Goal: Transaction & Acquisition: Purchase product/service

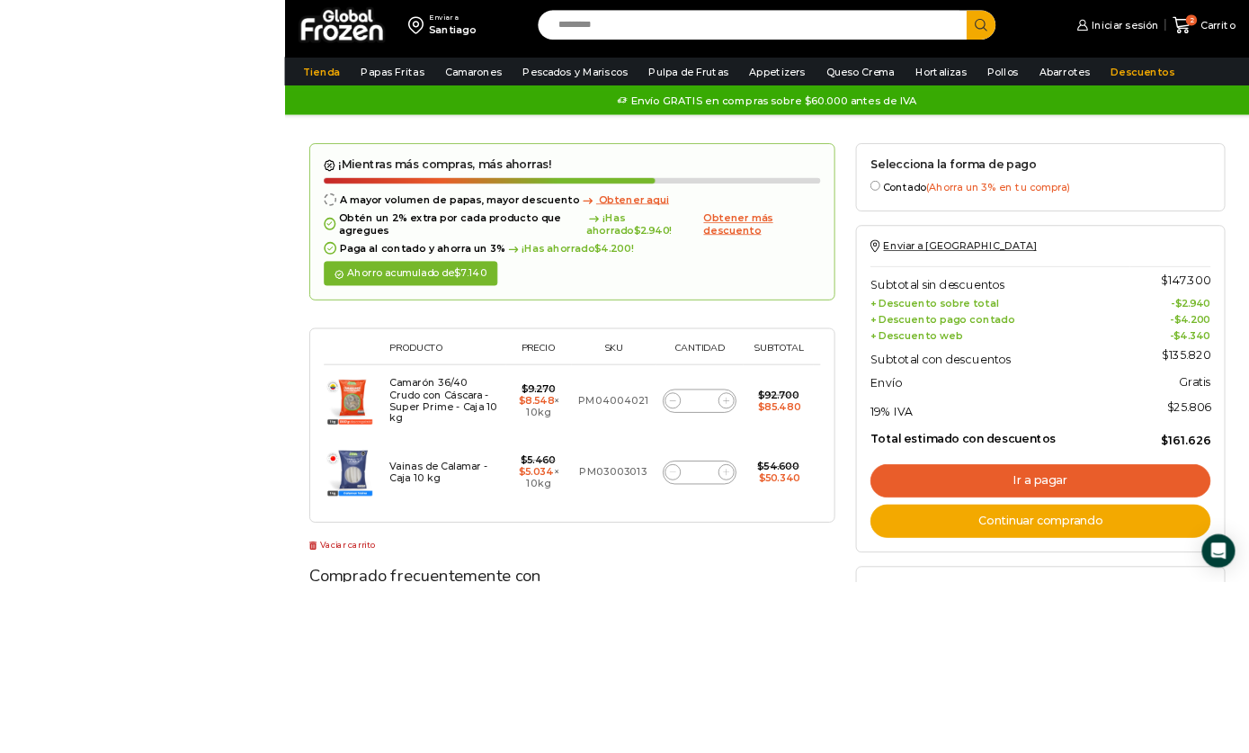
scroll to position [172, 0]
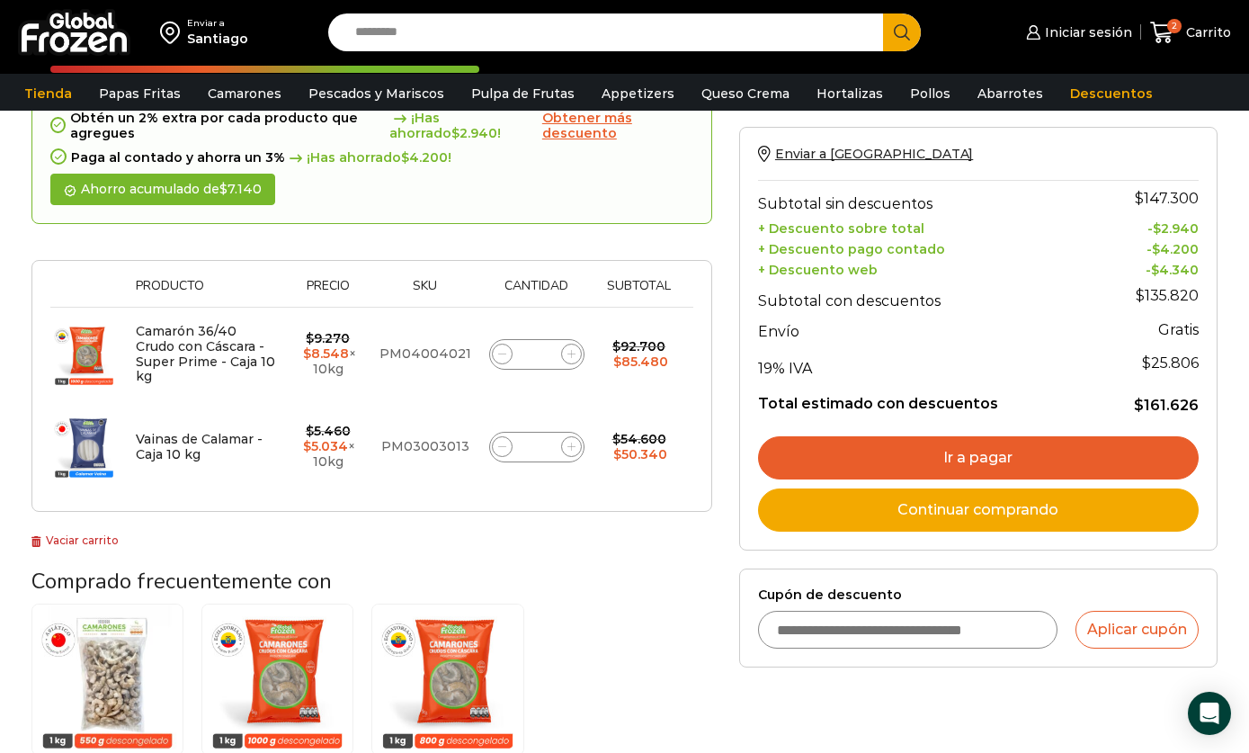
click at [102, 339] on img at bounding box center [83, 353] width 67 height 67
click at [292, 361] on td "$ 9.270 Original price was: $9.270. $ 8.548 Current price is: $8.548. × 10kg" at bounding box center [328, 355] width 85 height 94
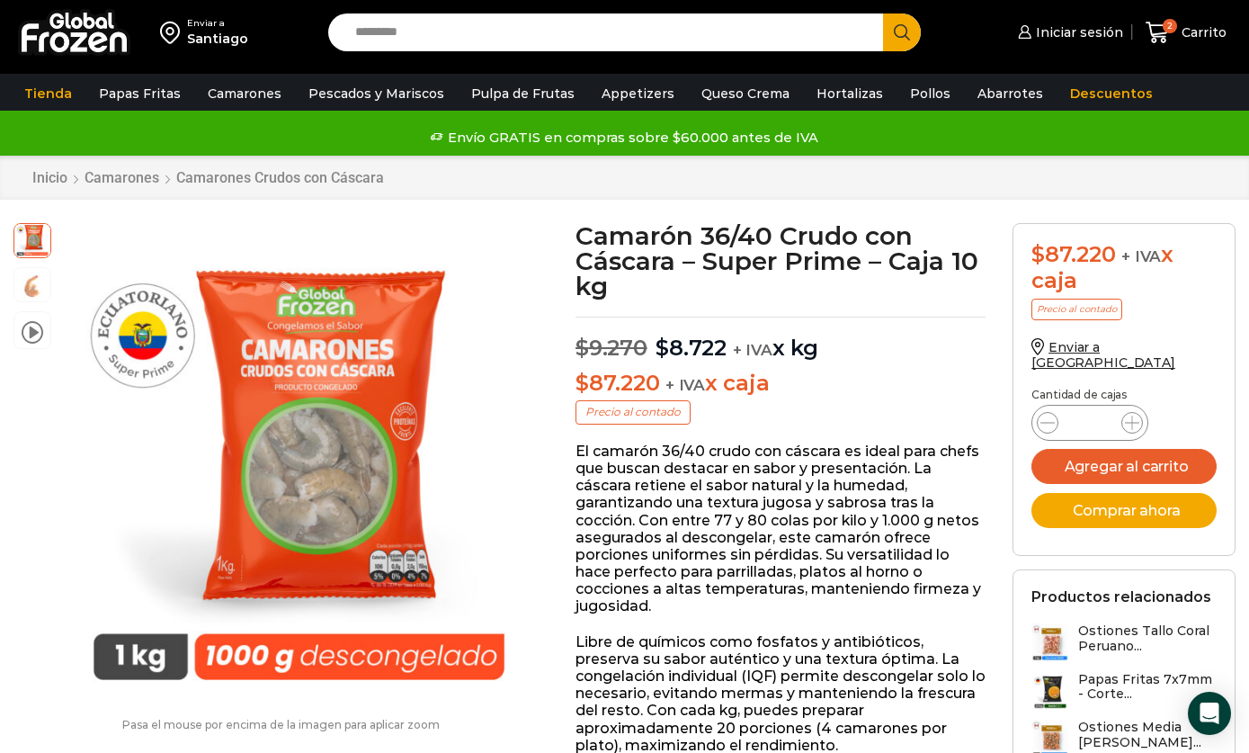
scroll to position [4, 0]
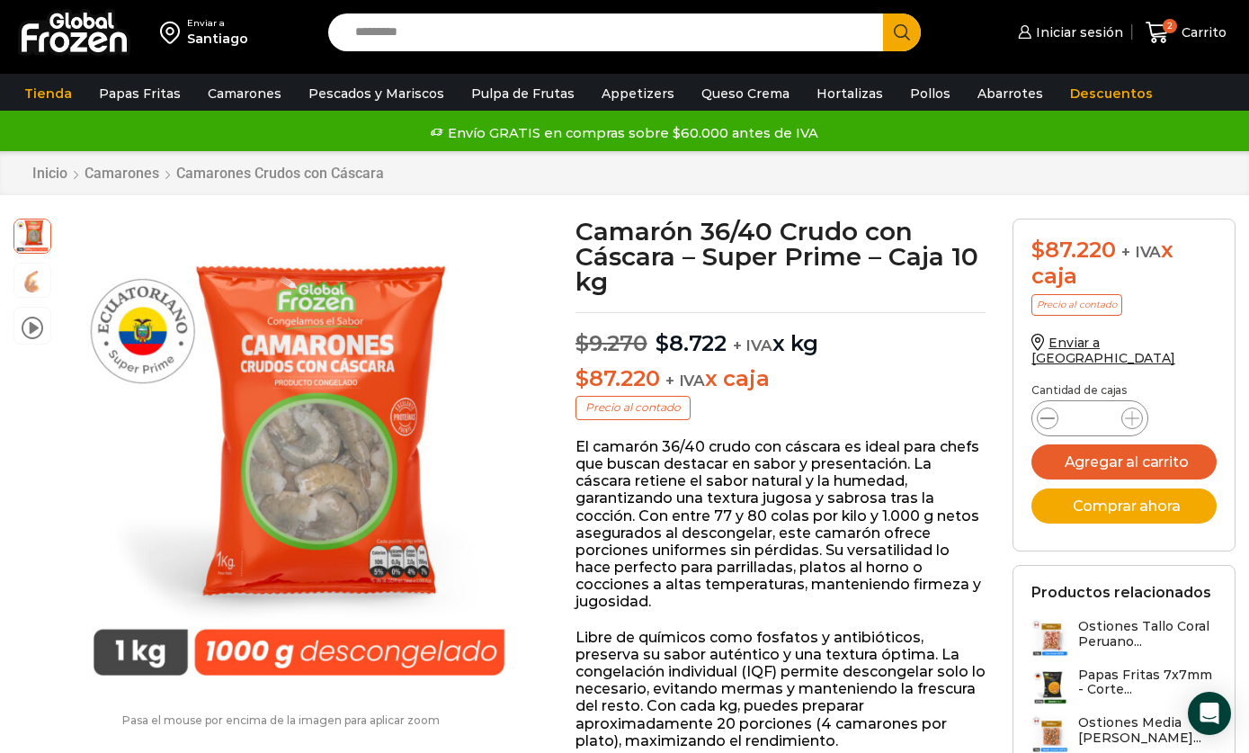
click at [1043, 411] on icon at bounding box center [1048, 418] width 14 height 14
click at [1183, 27] on span "Carrito" at bounding box center [1201, 32] width 49 height 18
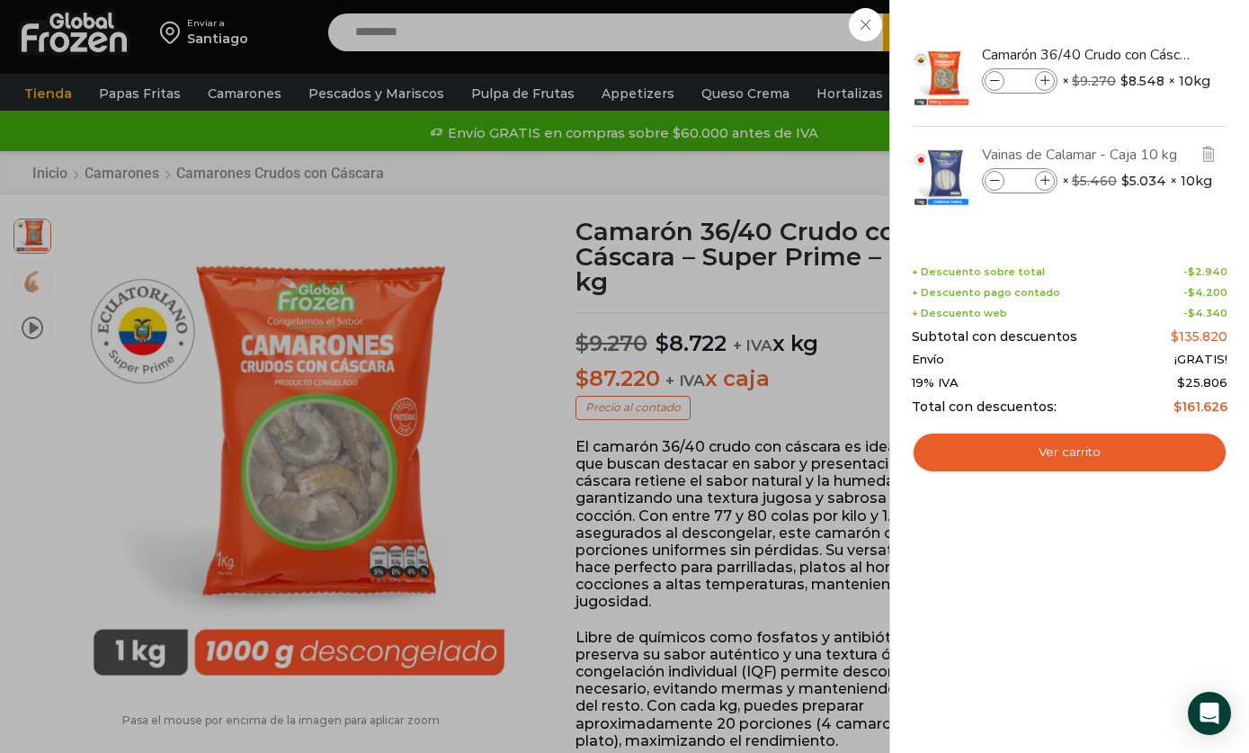
click at [1098, 161] on link "Vainas de Calamar - Caja 10 kg" at bounding box center [1089, 155] width 214 height 20
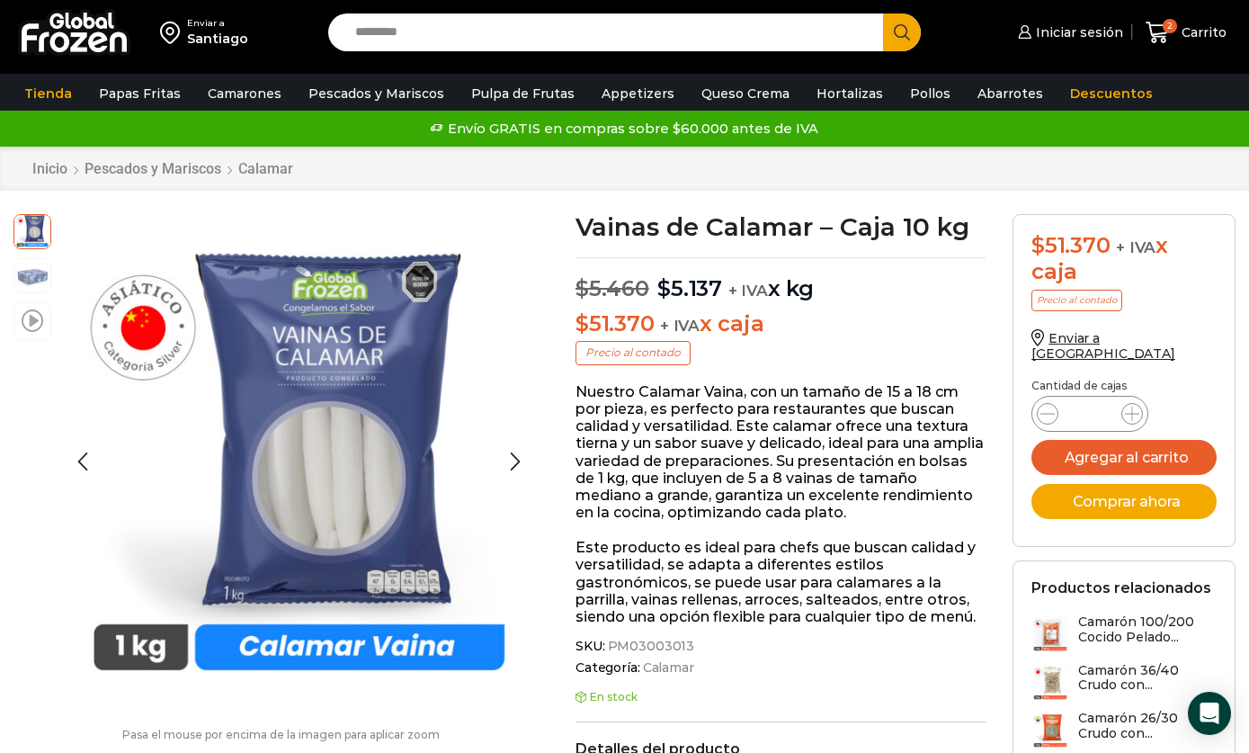
click at [41, 325] on span at bounding box center [33, 320] width 22 height 24
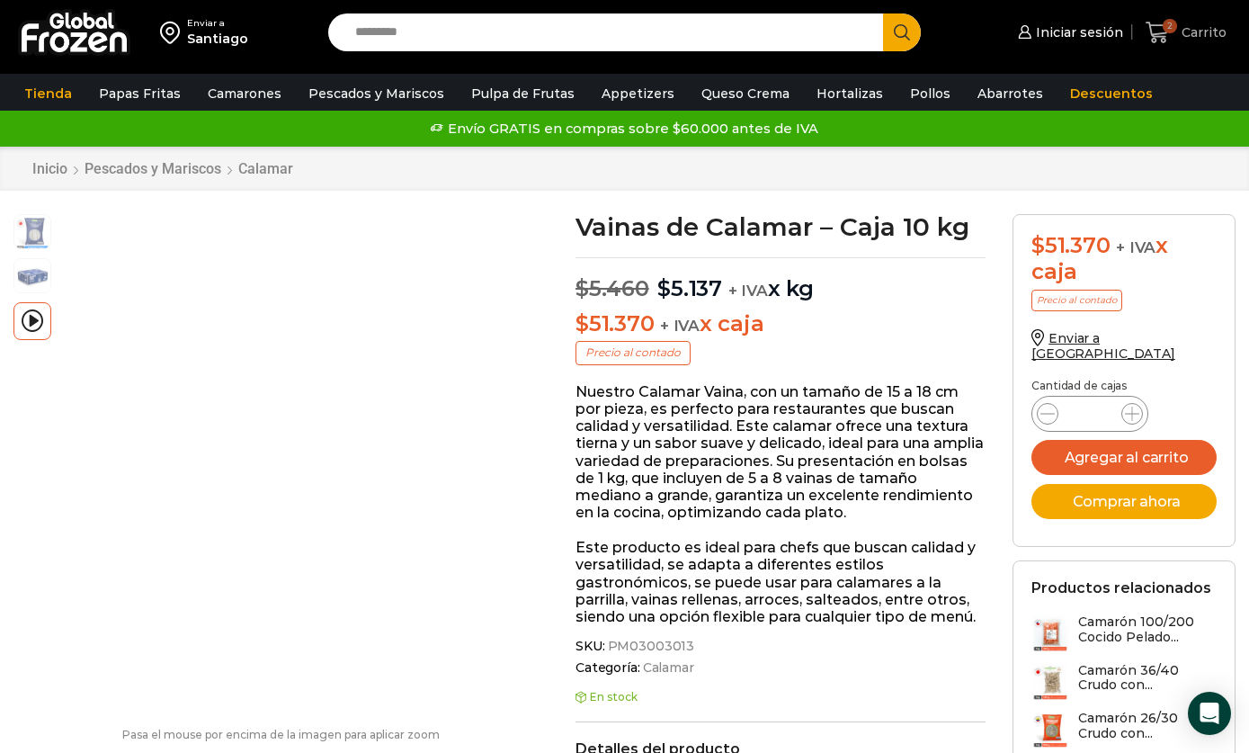
click at [1174, 45] on link "2 Carrito" at bounding box center [1186, 33] width 90 height 42
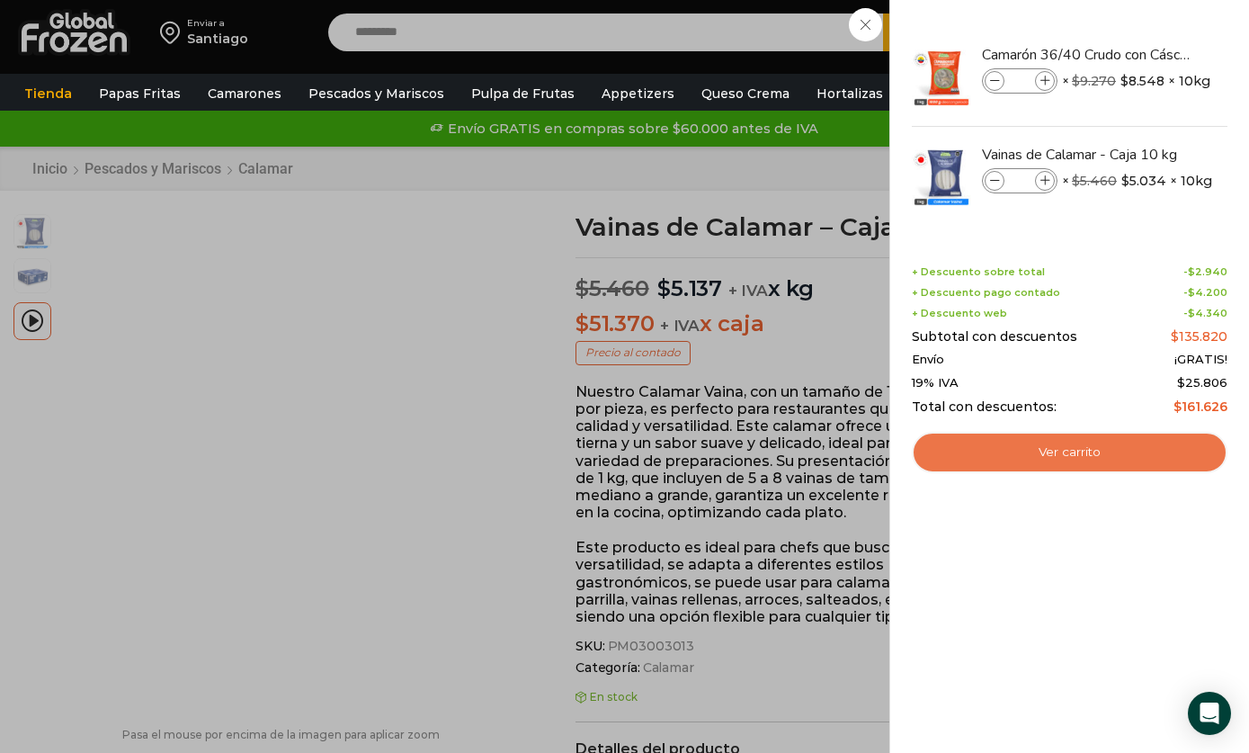
click at [1114, 435] on link "Ver carrito" at bounding box center [1070, 452] width 316 height 41
click at [1130, 442] on link "Ver carrito" at bounding box center [1070, 452] width 316 height 41
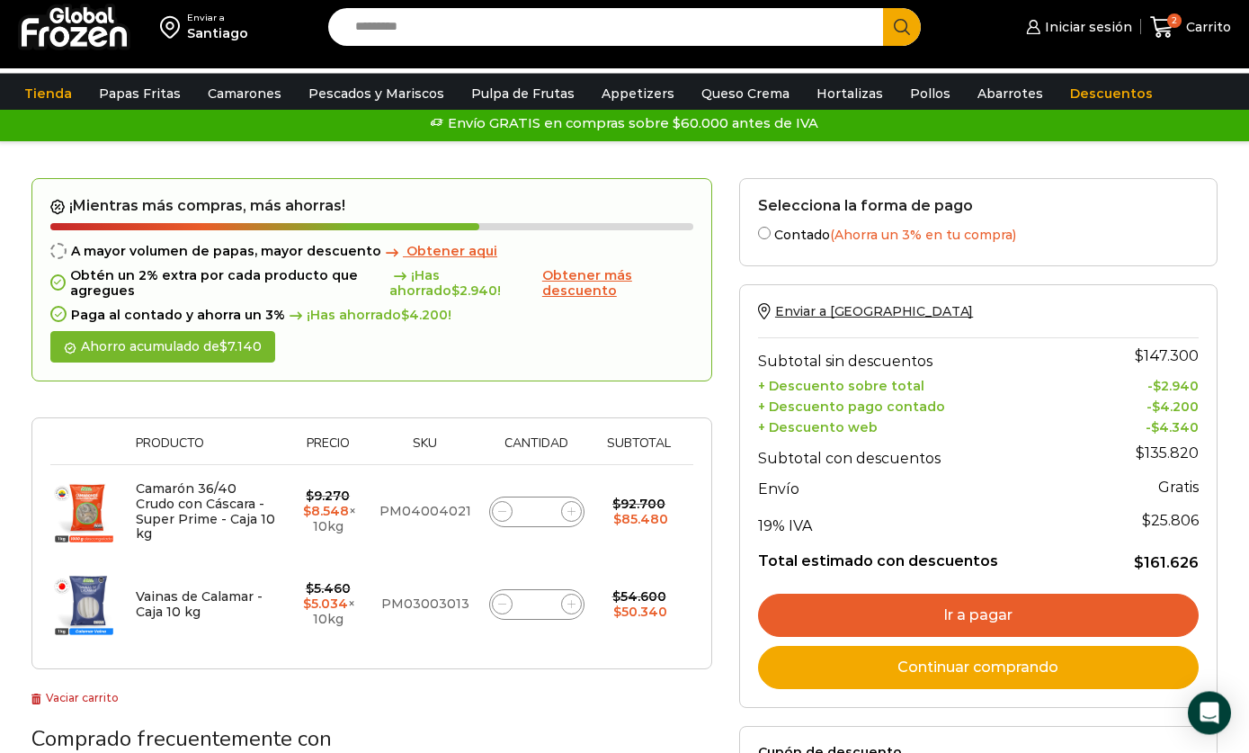
scroll to position [10, 0]
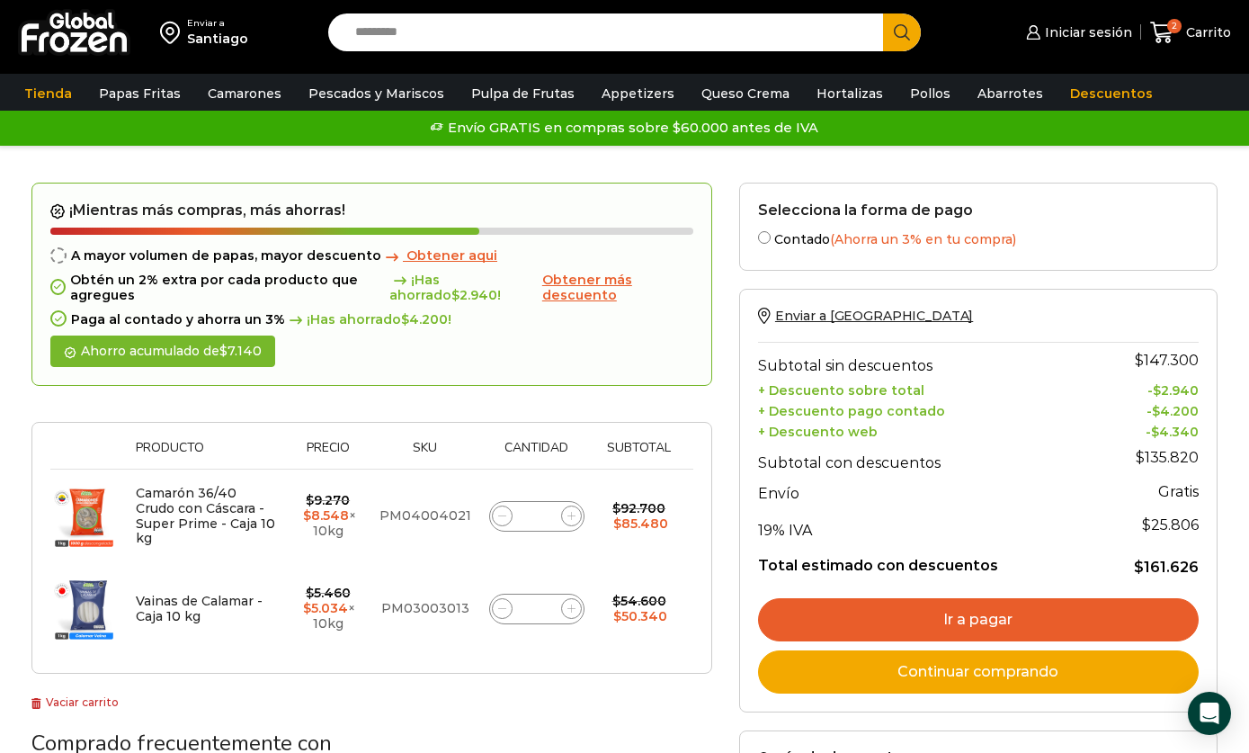
click at [592, 290] on span "Obtener más descuento" at bounding box center [587, 287] width 90 height 31
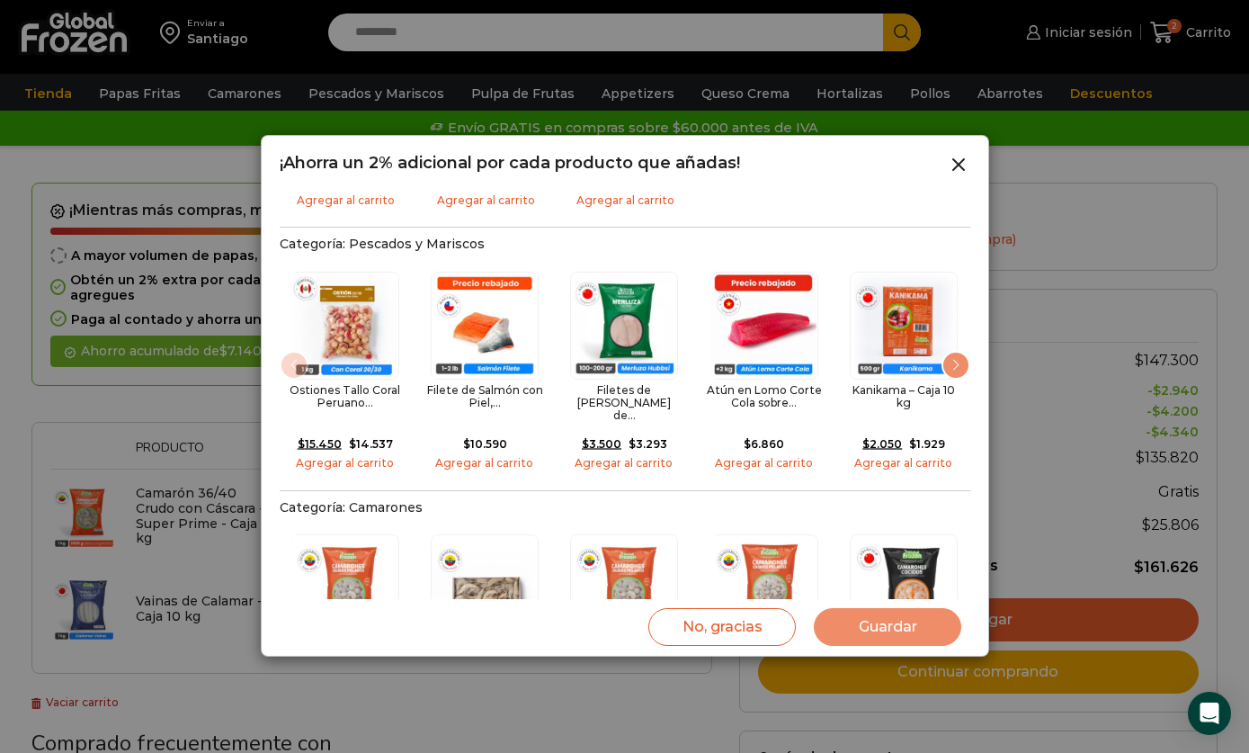
scroll to position [486, 0]
click at [963, 176] on span at bounding box center [959, 170] width 22 height 17
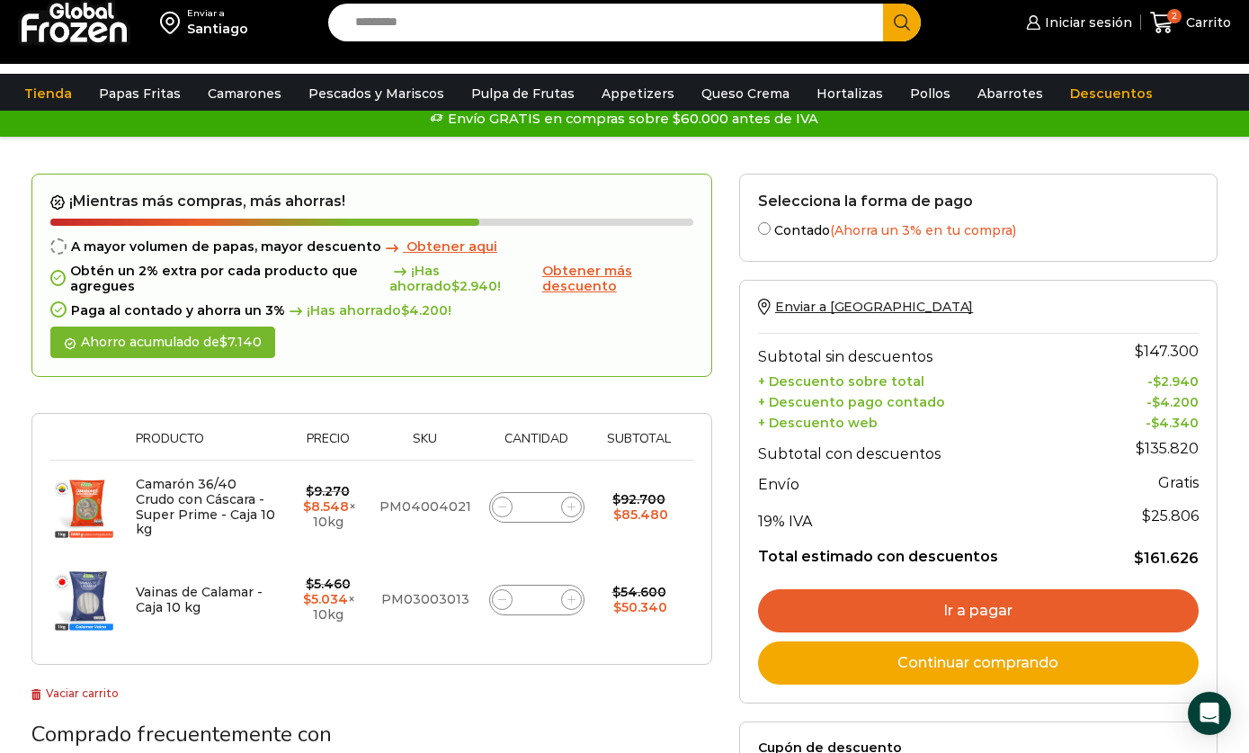
scroll to position [0, 0]
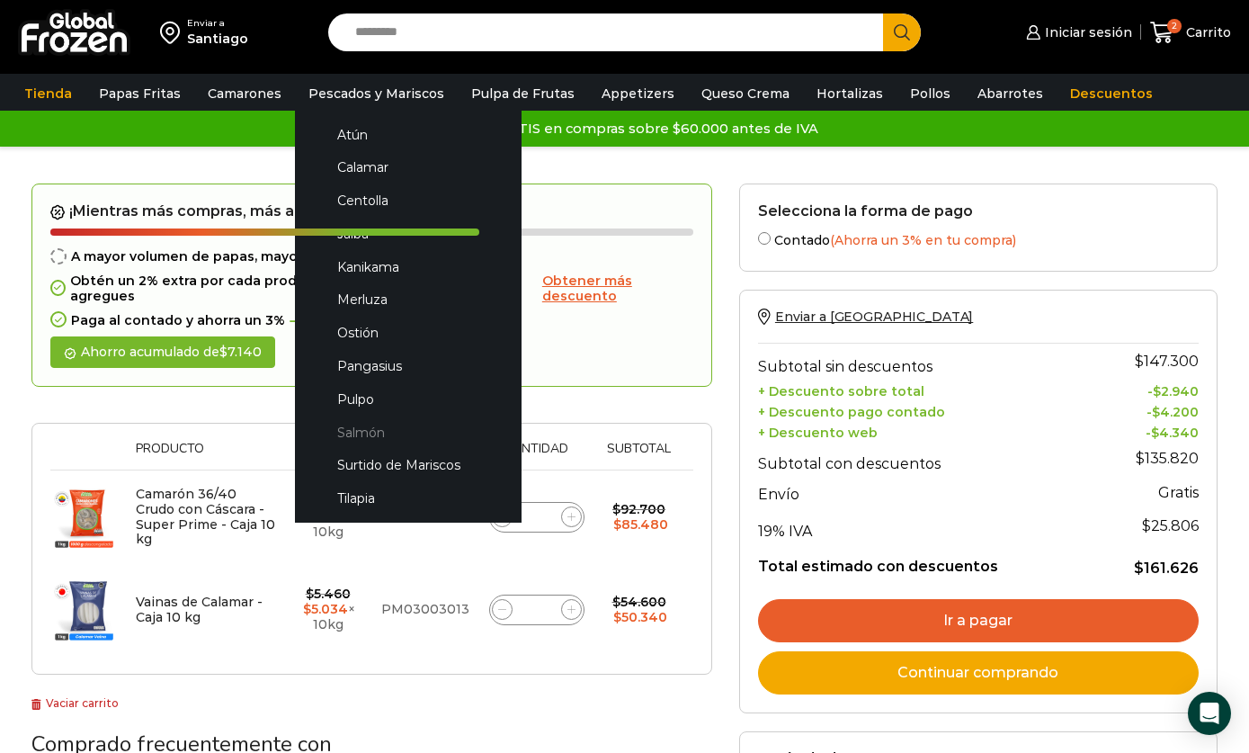
click at [415, 434] on link "Salmón" at bounding box center [408, 431] width 191 height 33
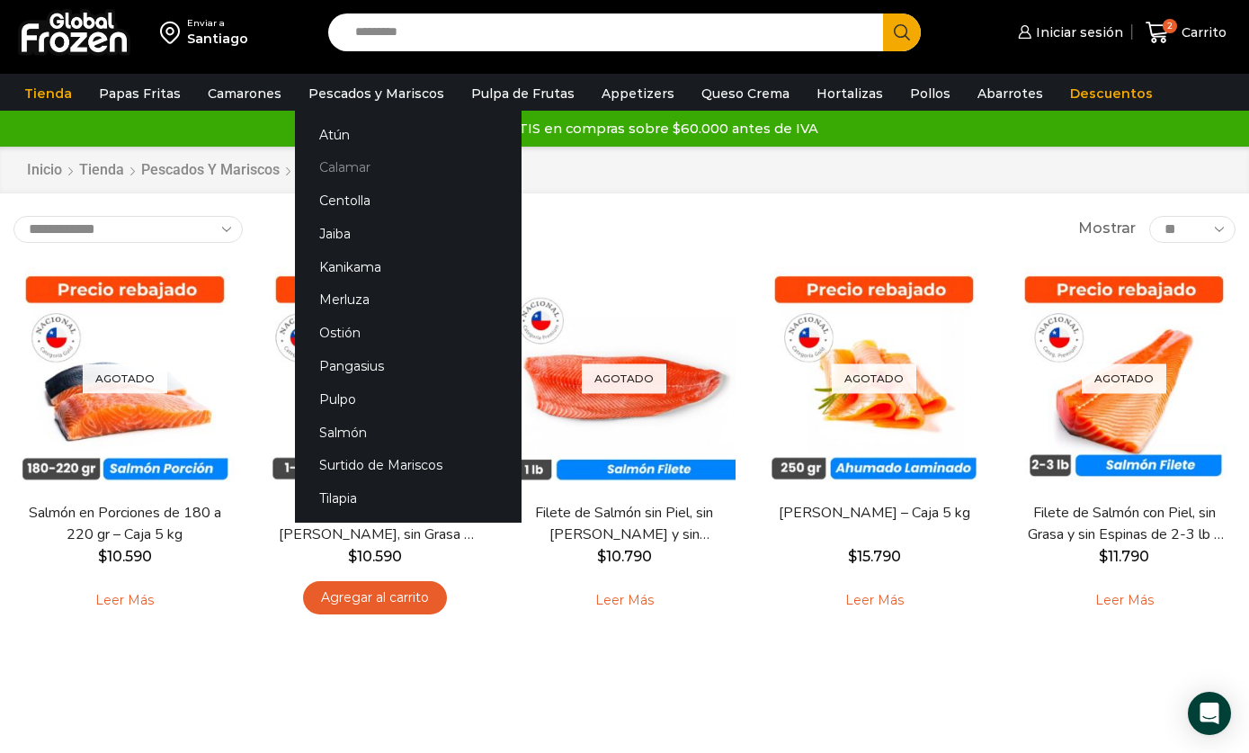
click at [410, 174] on link "Calamar" at bounding box center [408, 167] width 227 height 33
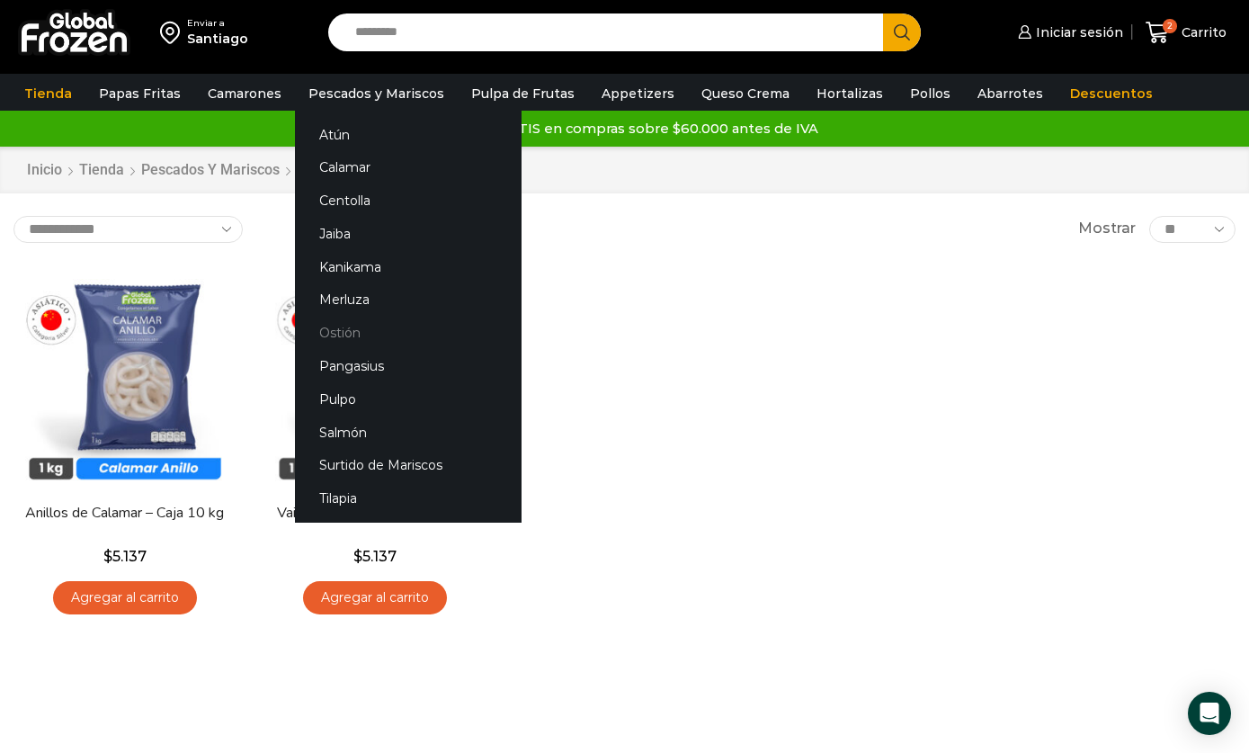
click at [407, 323] on link "Ostión" at bounding box center [408, 333] width 227 height 33
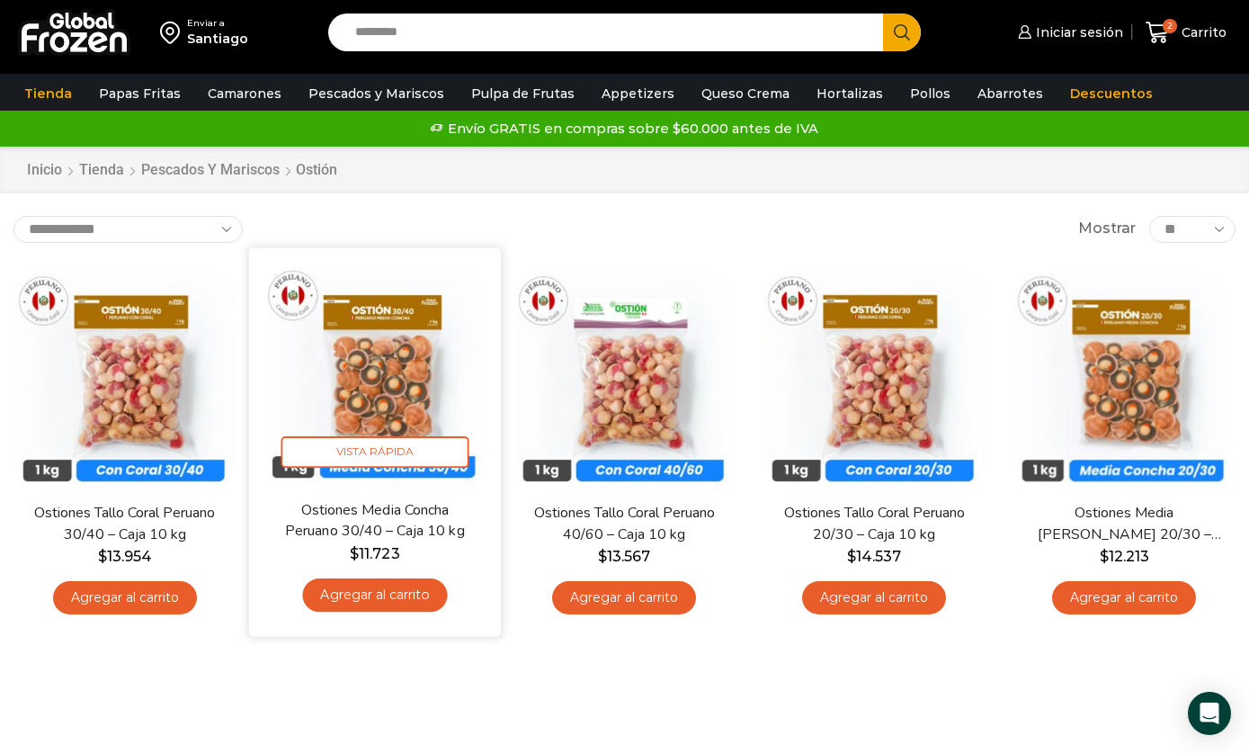
click at [418, 376] on img at bounding box center [375, 373] width 225 height 225
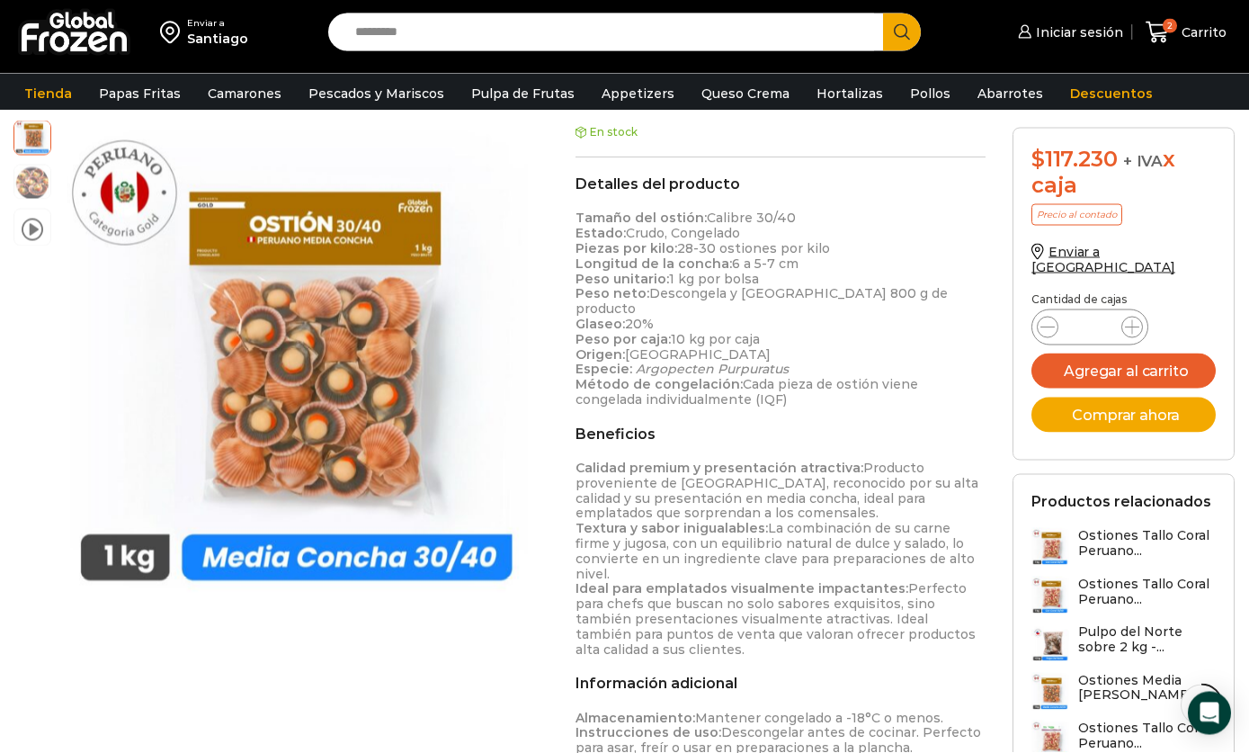
scroll to position [599, 0]
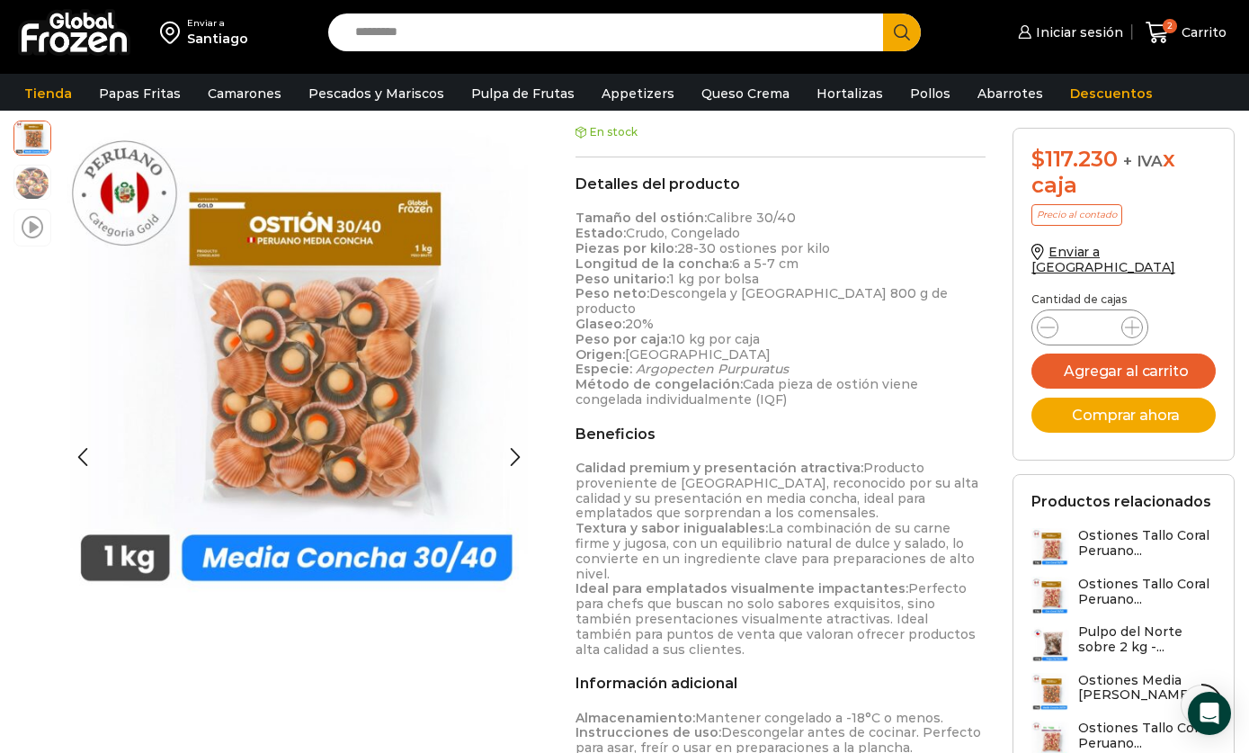
click at [40, 223] on span at bounding box center [33, 226] width 22 height 24
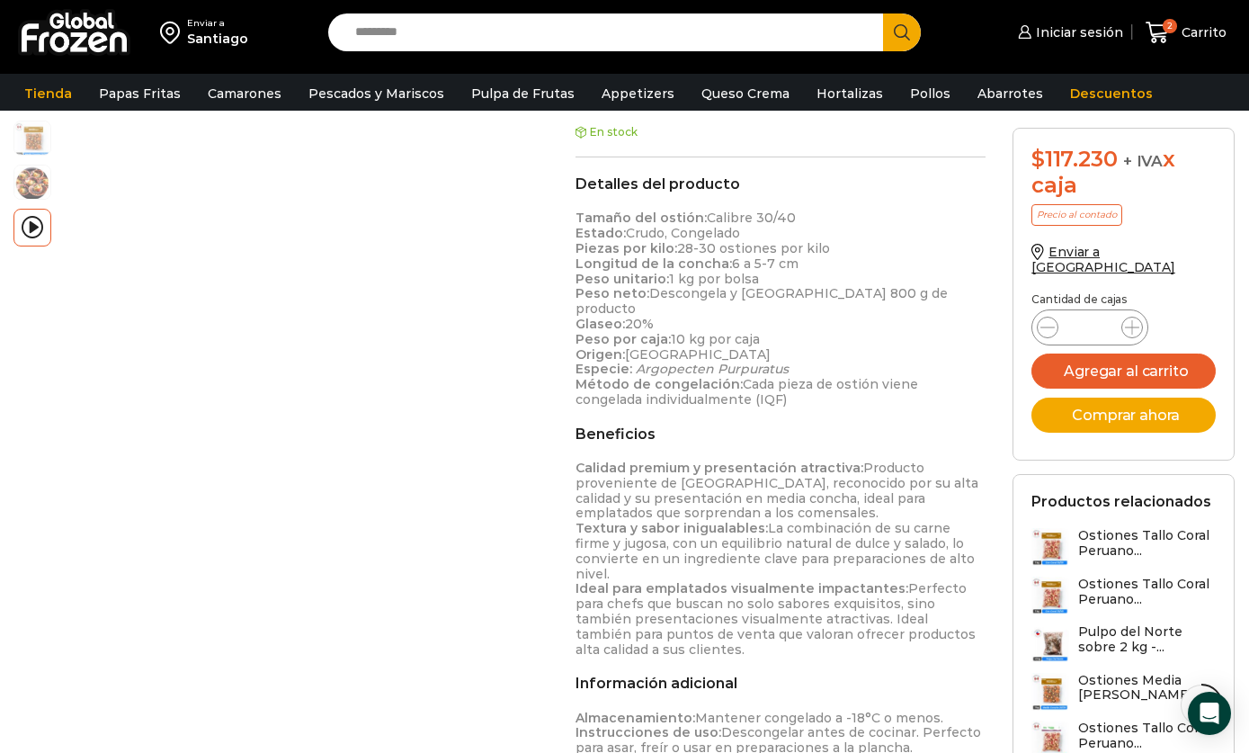
click at [313, 440] on div at bounding box center [286, 360] width 478 height 478
click at [286, 442] on div at bounding box center [286, 360] width 478 height 478
click at [298, 445] on div at bounding box center [286, 360] width 478 height 478
click at [308, 456] on div at bounding box center [286, 360] width 478 height 478
click at [314, 452] on div at bounding box center [286, 360] width 478 height 478
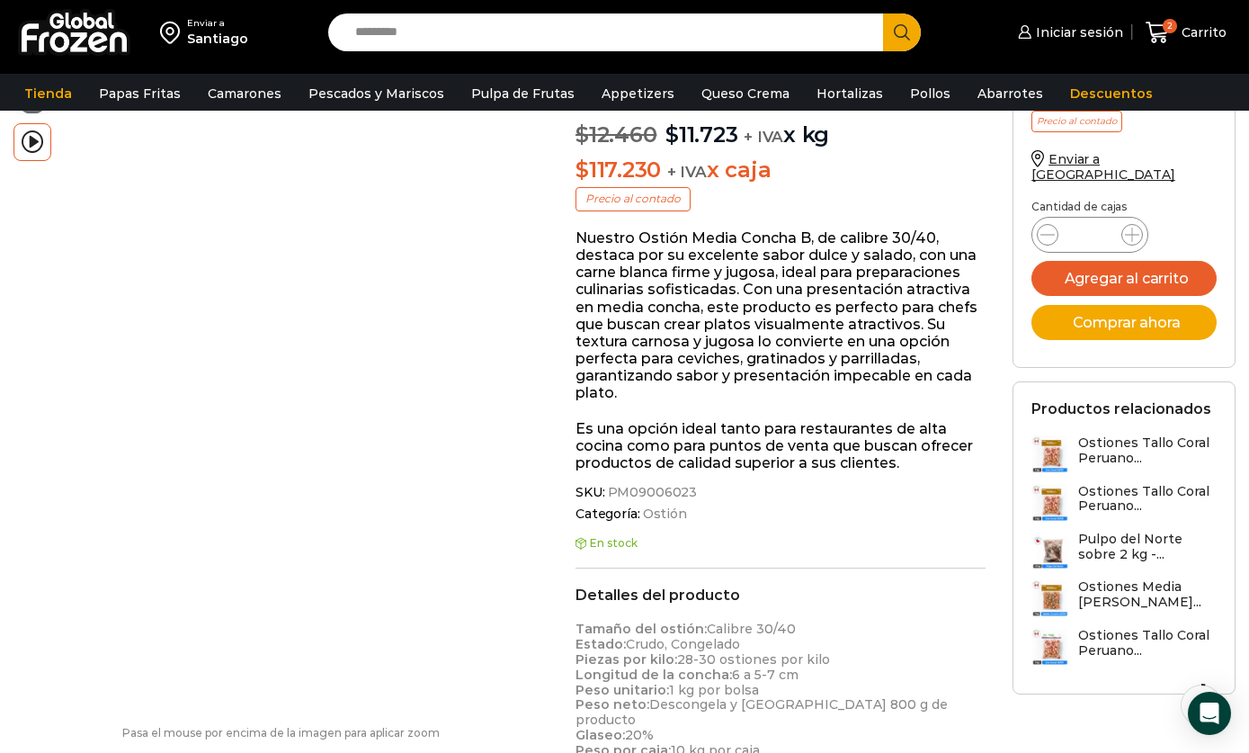
scroll to position [0, 0]
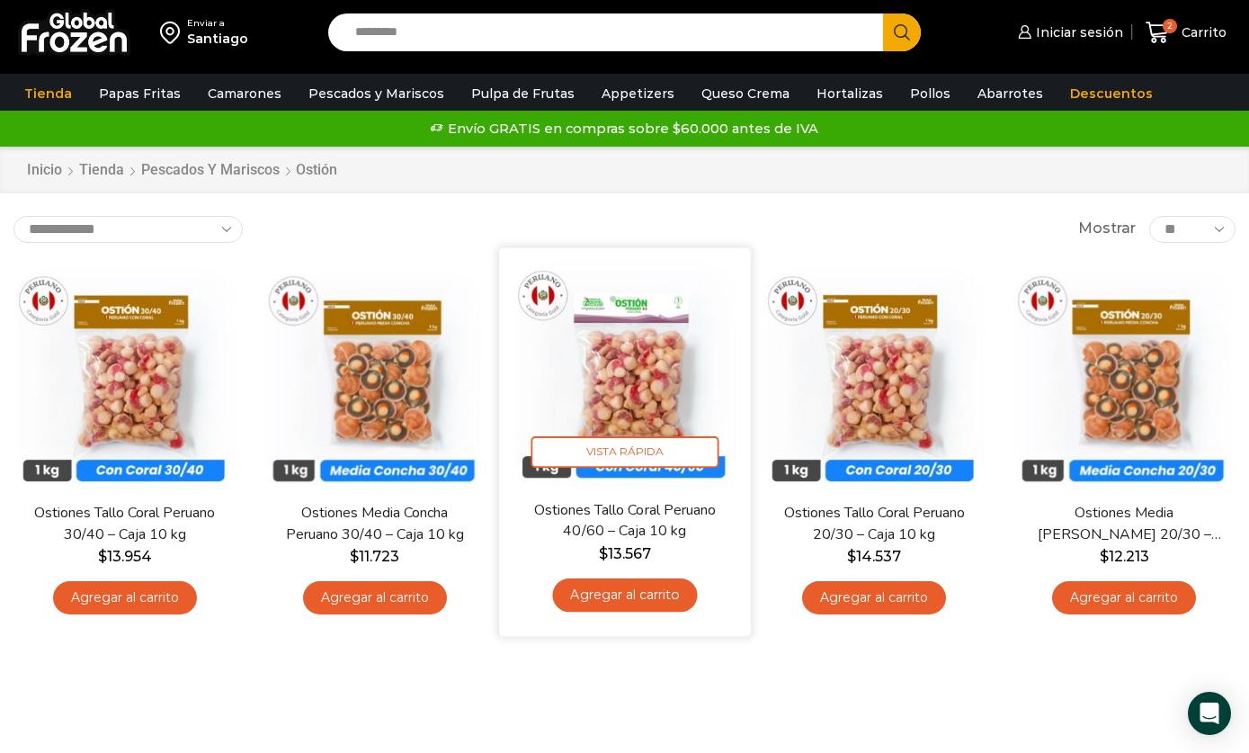
click at [666, 350] on img at bounding box center [625, 373] width 225 height 225
click at [678, 376] on img at bounding box center [625, 373] width 225 height 225
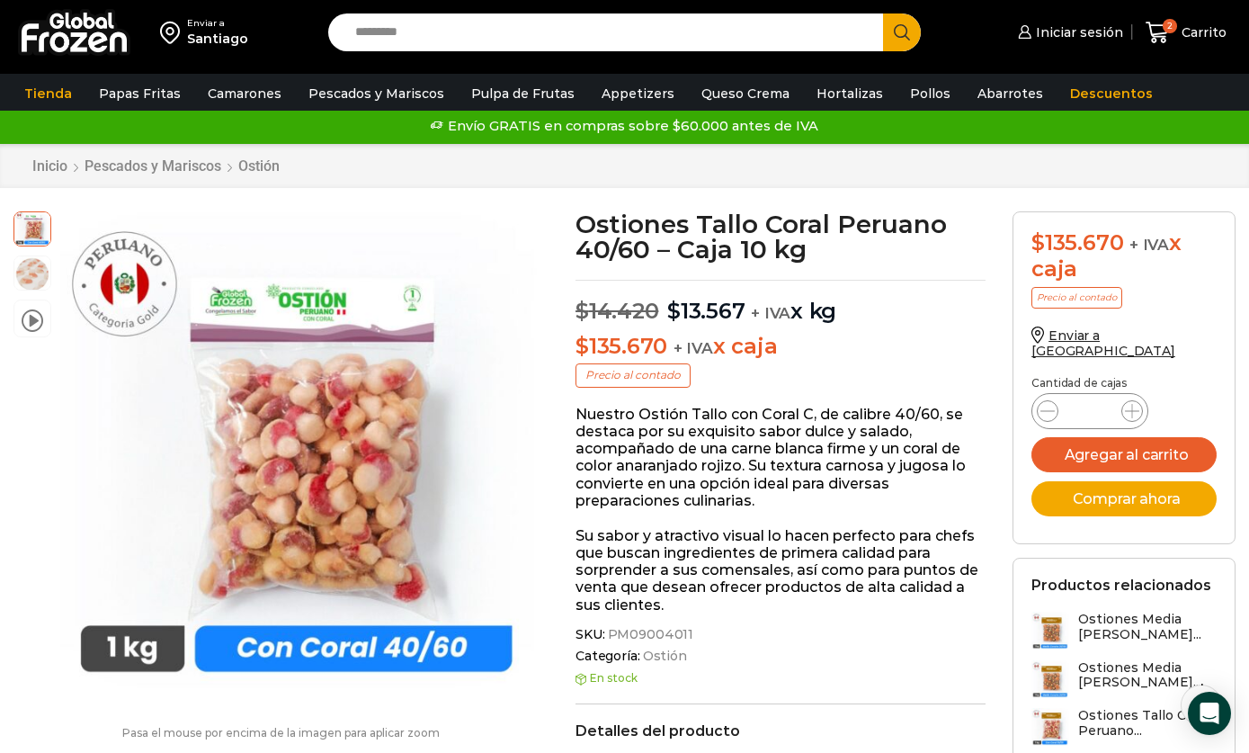
scroll to position [22, 0]
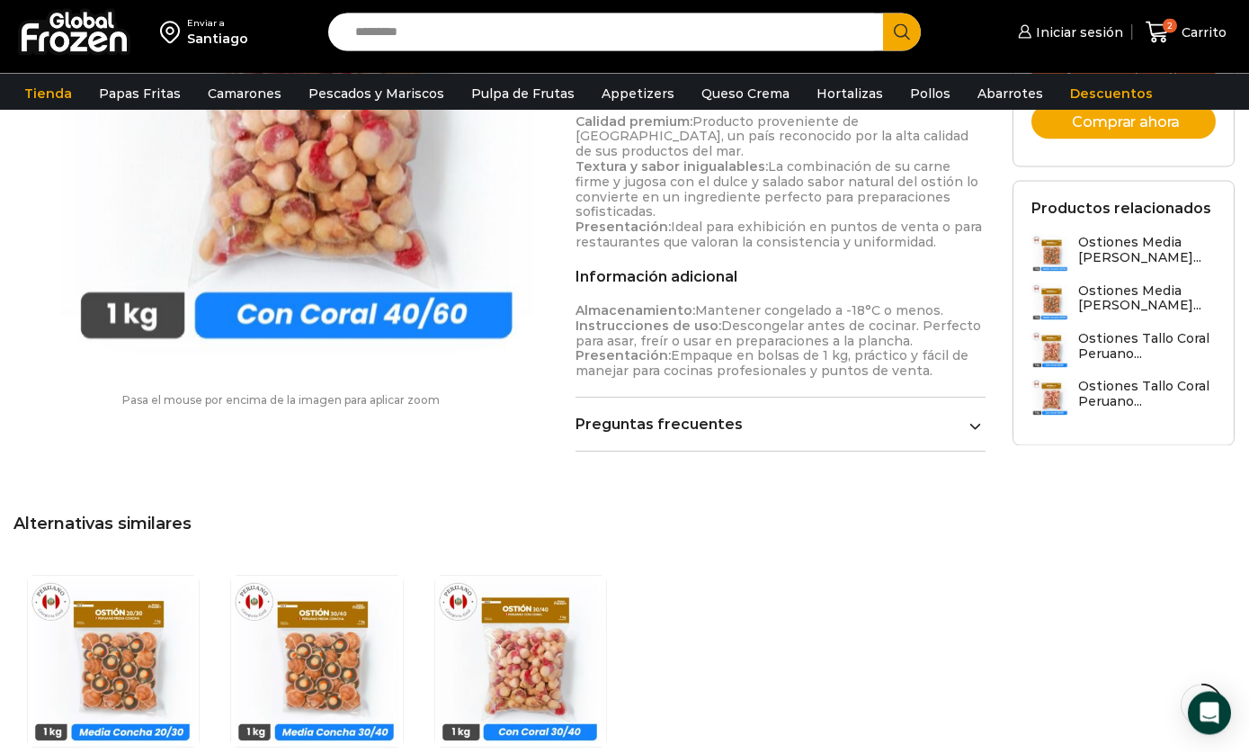
scroll to position [905, 0]
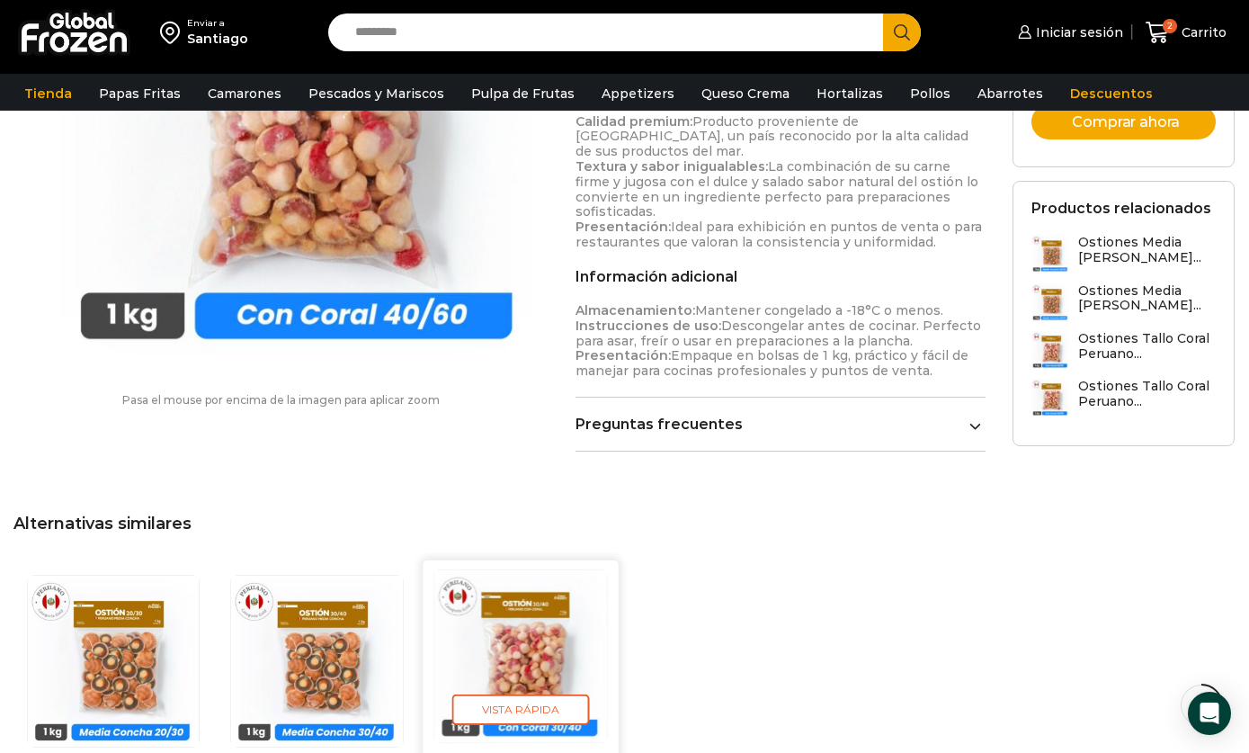
click at [544, 613] on img "3 / 3" at bounding box center [520, 656] width 173 height 173
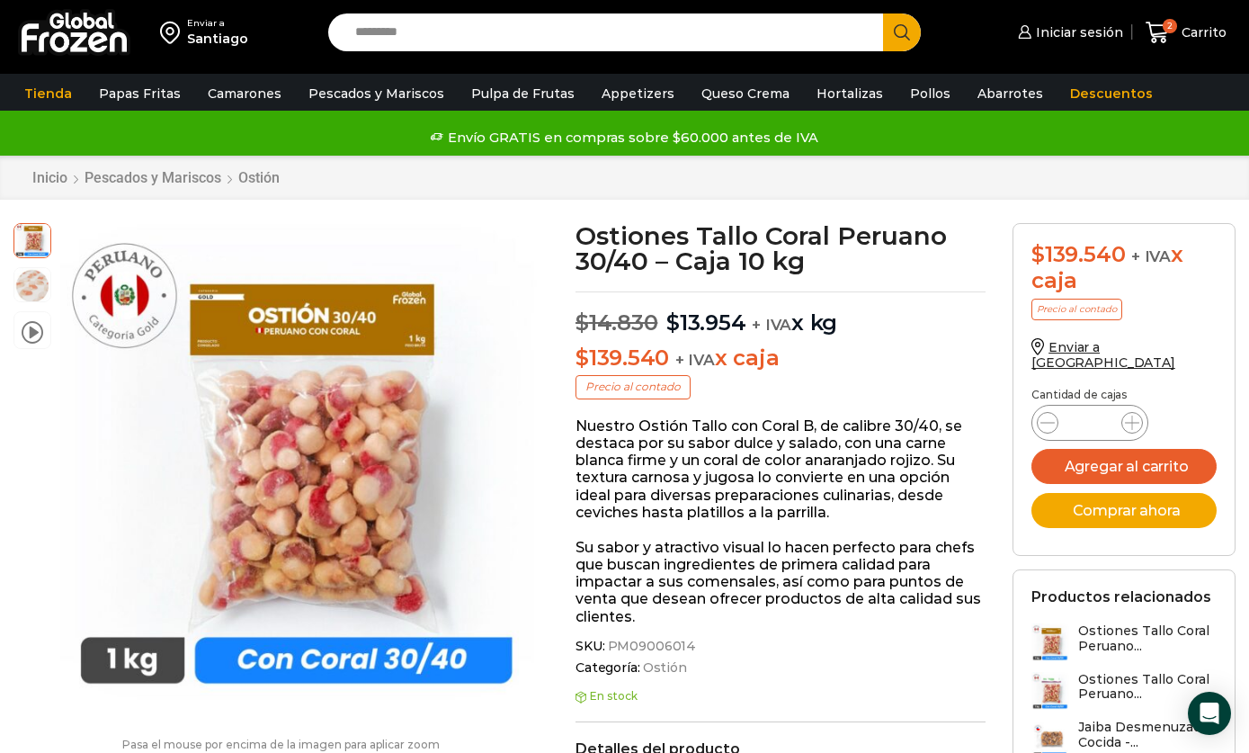
scroll to position [2, 0]
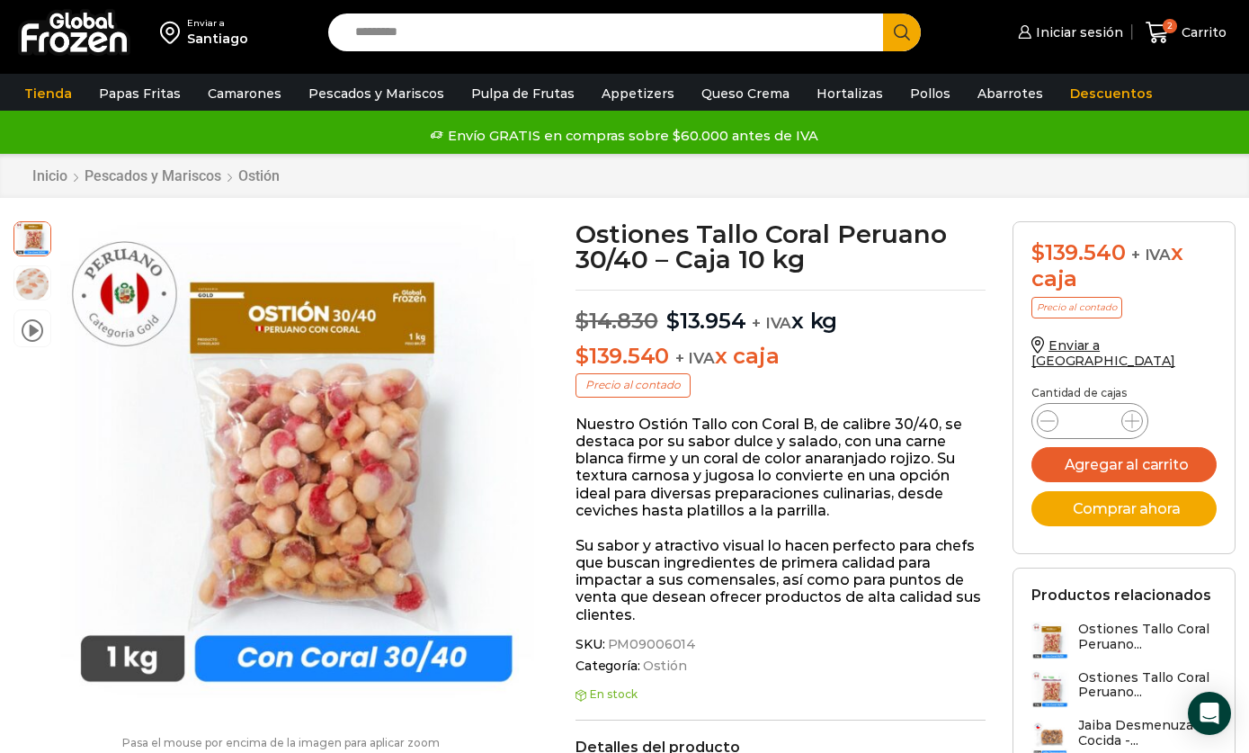
click at [918, 454] on p "Nuestro Ostión Tallo con Coral B, de calibre 30/40, se destaca por su sabor dul…" at bounding box center [781, 466] width 410 height 103
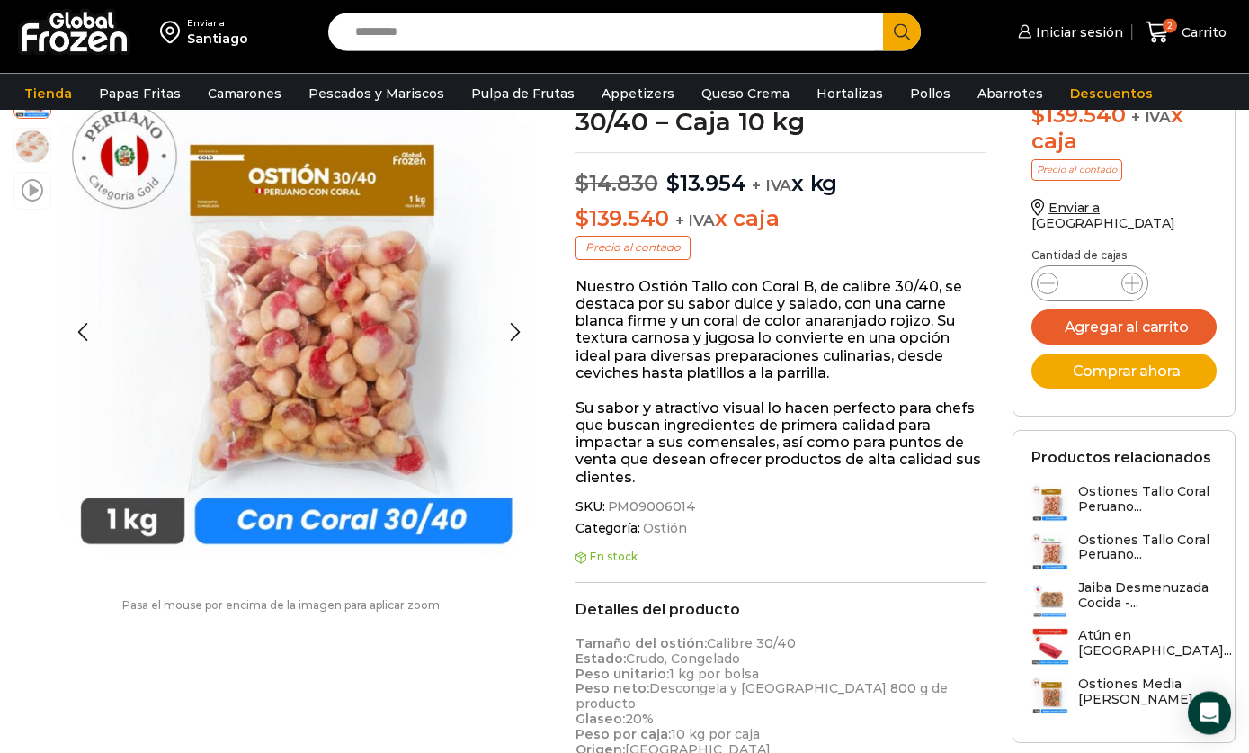
scroll to position [0, 0]
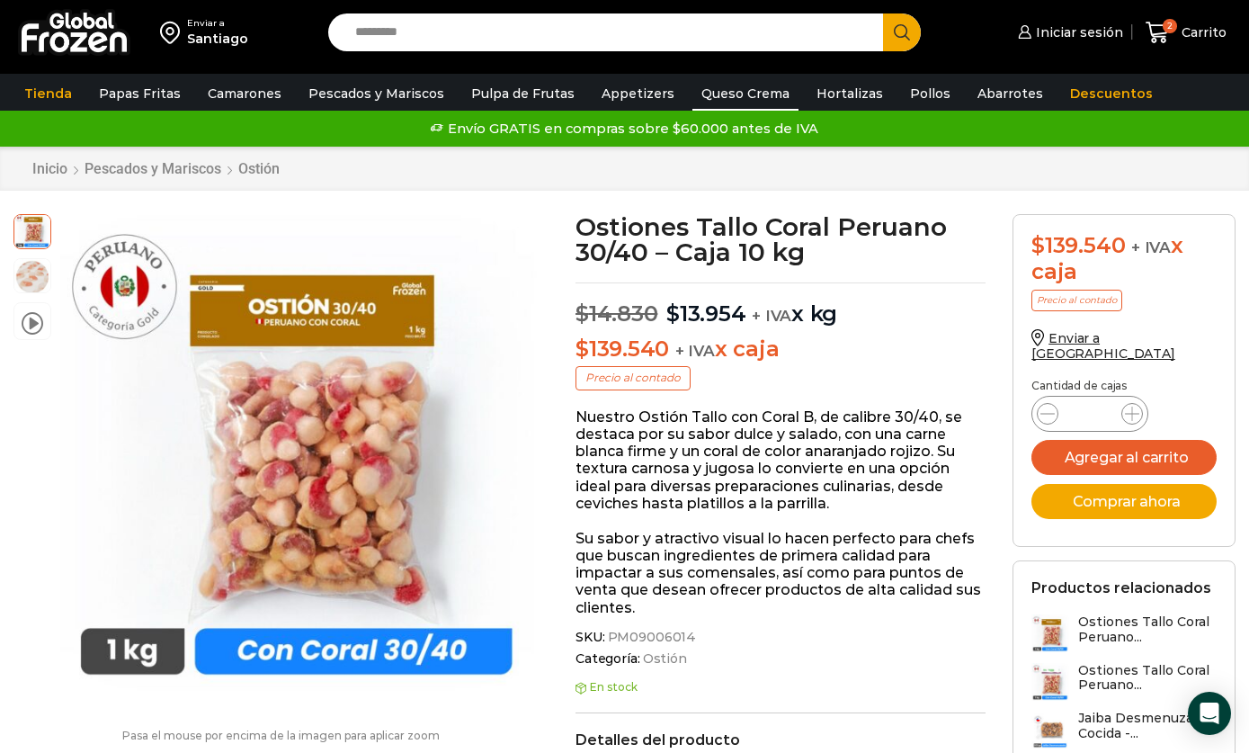
click at [738, 98] on link "Queso Crema" at bounding box center [745, 93] width 106 height 34
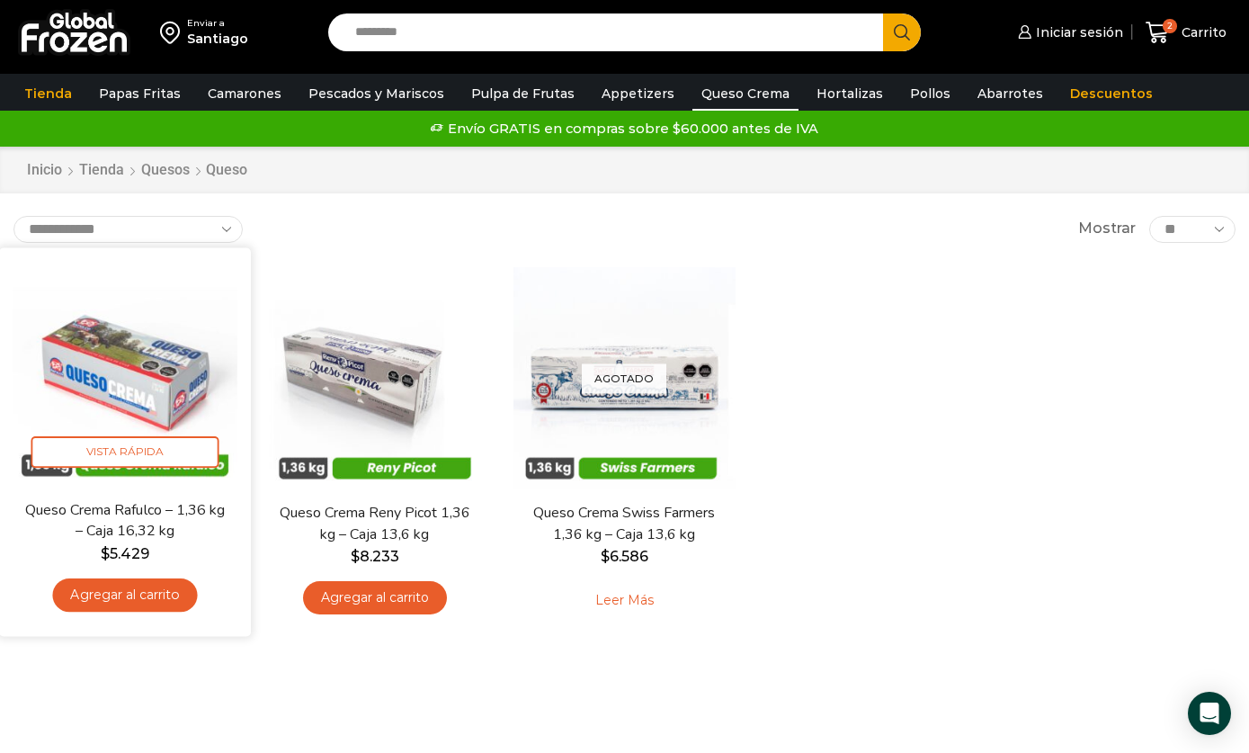
click at [137, 388] on img at bounding box center [125, 373] width 225 height 225
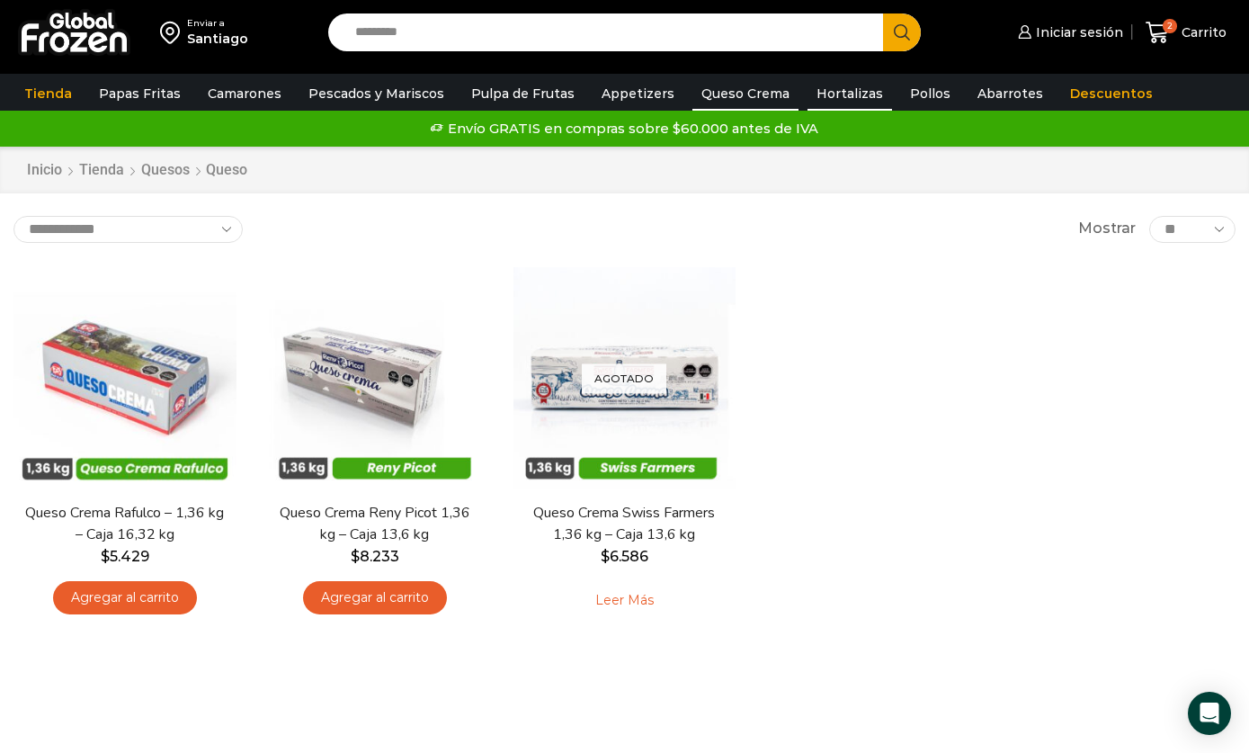
click at [845, 99] on link "Hortalizas" at bounding box center [850, 93] width 85 height 34
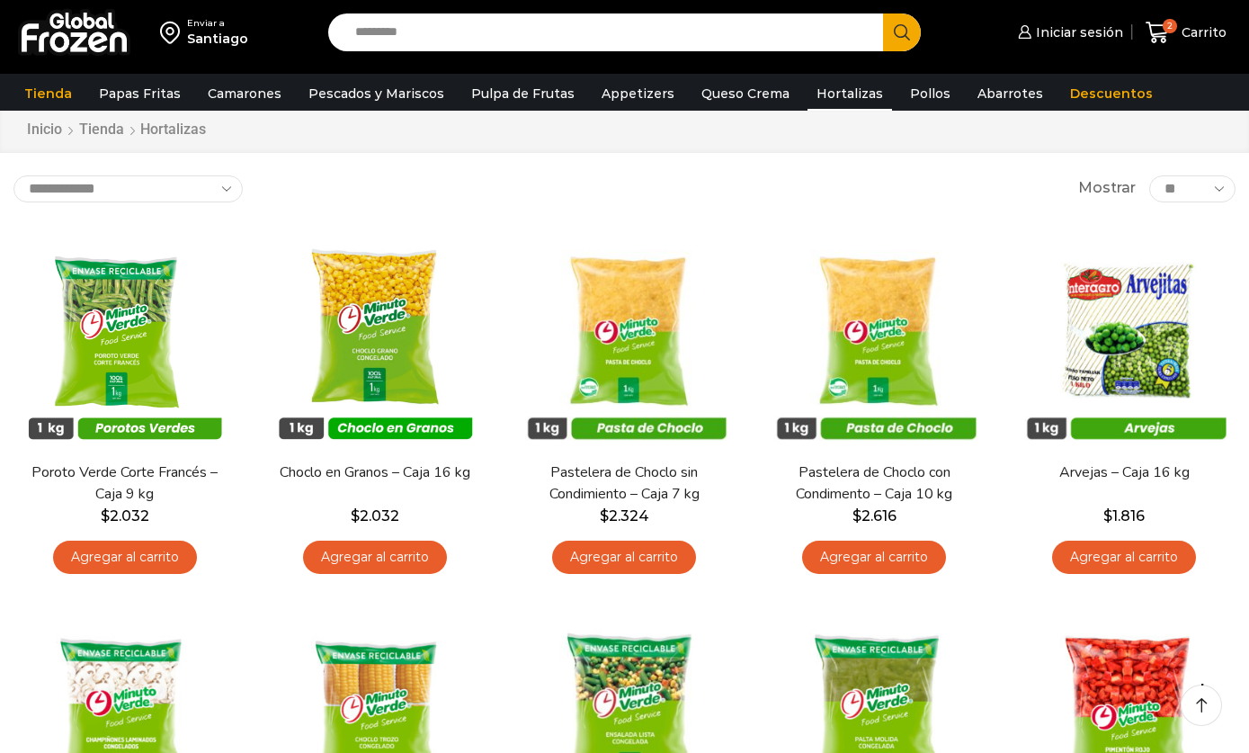
scroll to position [172, 0]
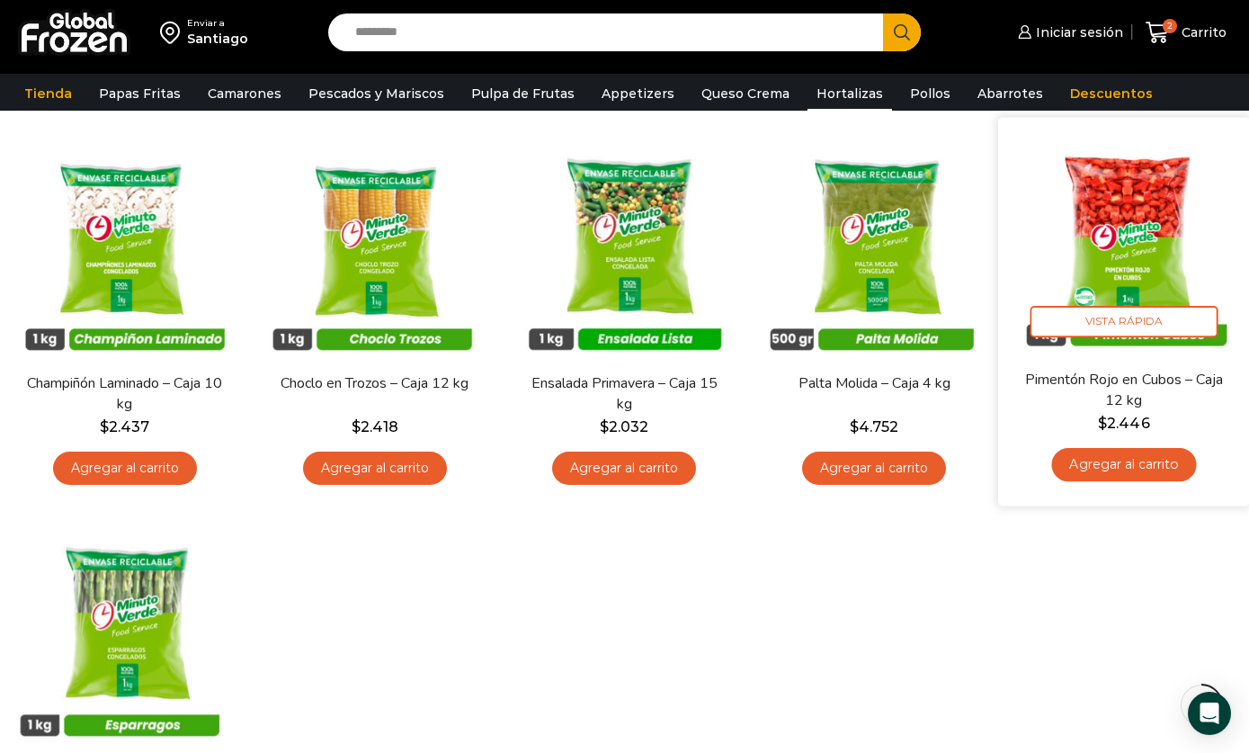
click at [1177, 473] on link "Agregar al carrito" at bounding box center [1124, 464] width 145 height 33
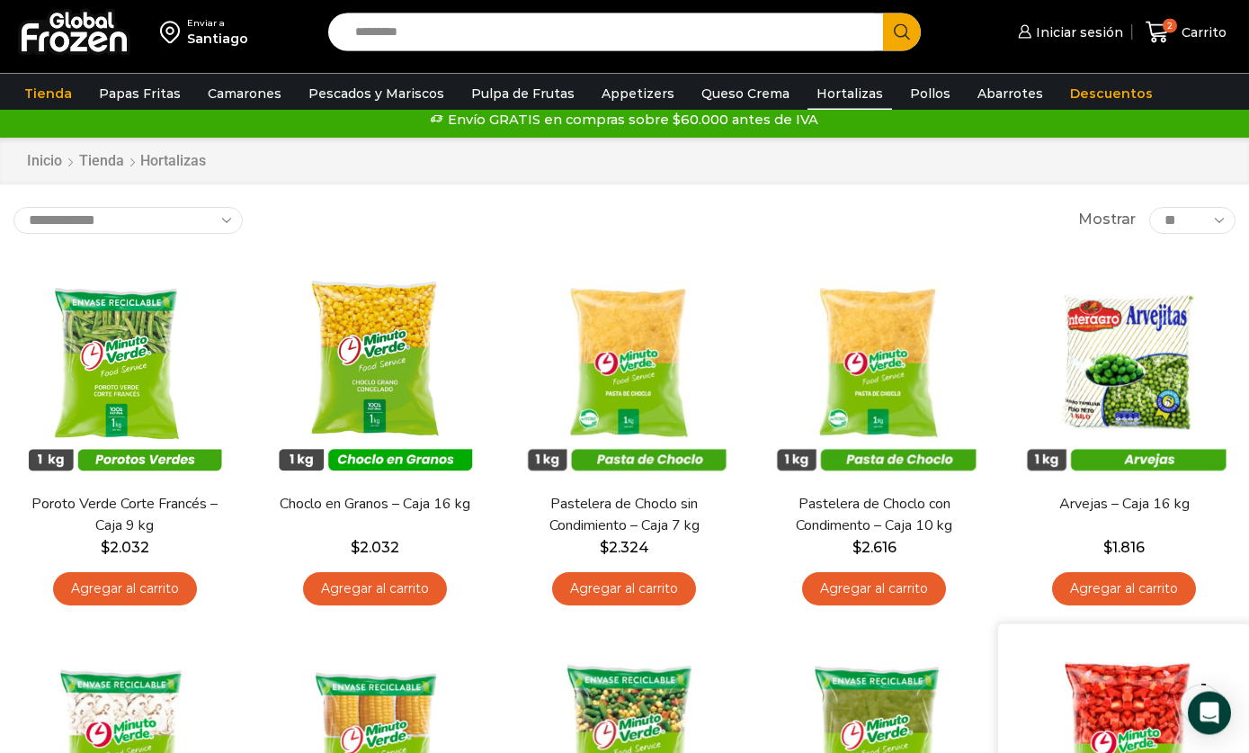
scroll to position [0, 0]
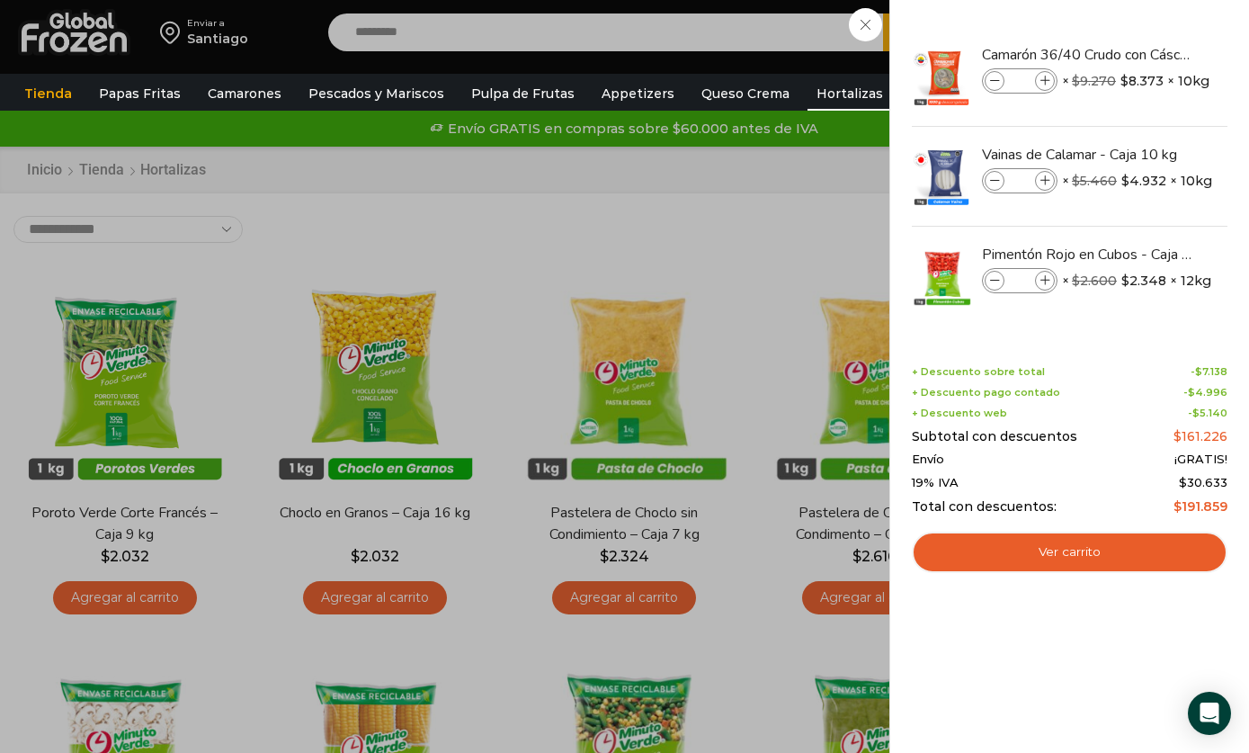
click at [1141, 31] on div "3 Carrito 3 3 Shopping Cart *" at bounding box center [1186, 33] width 90 height 42
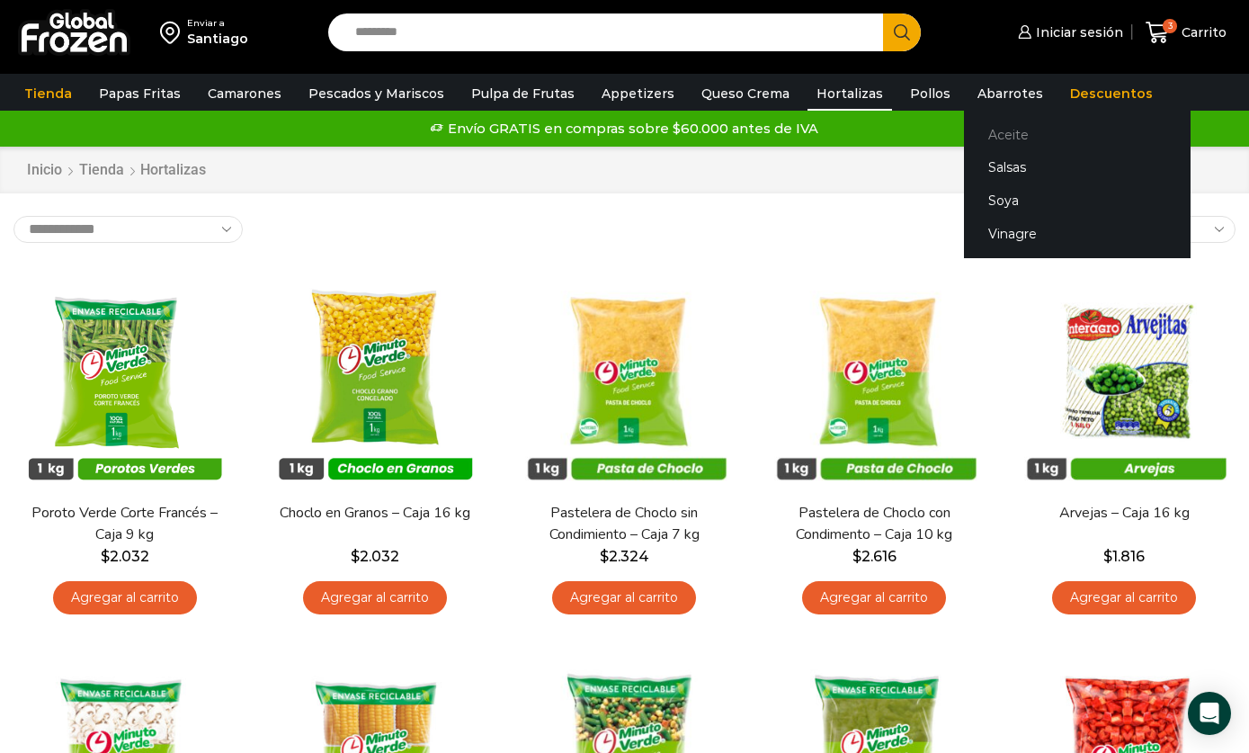
click at [1011, 136] on link "Aceite" at bounding box center [1077, 134] width 227 height 33
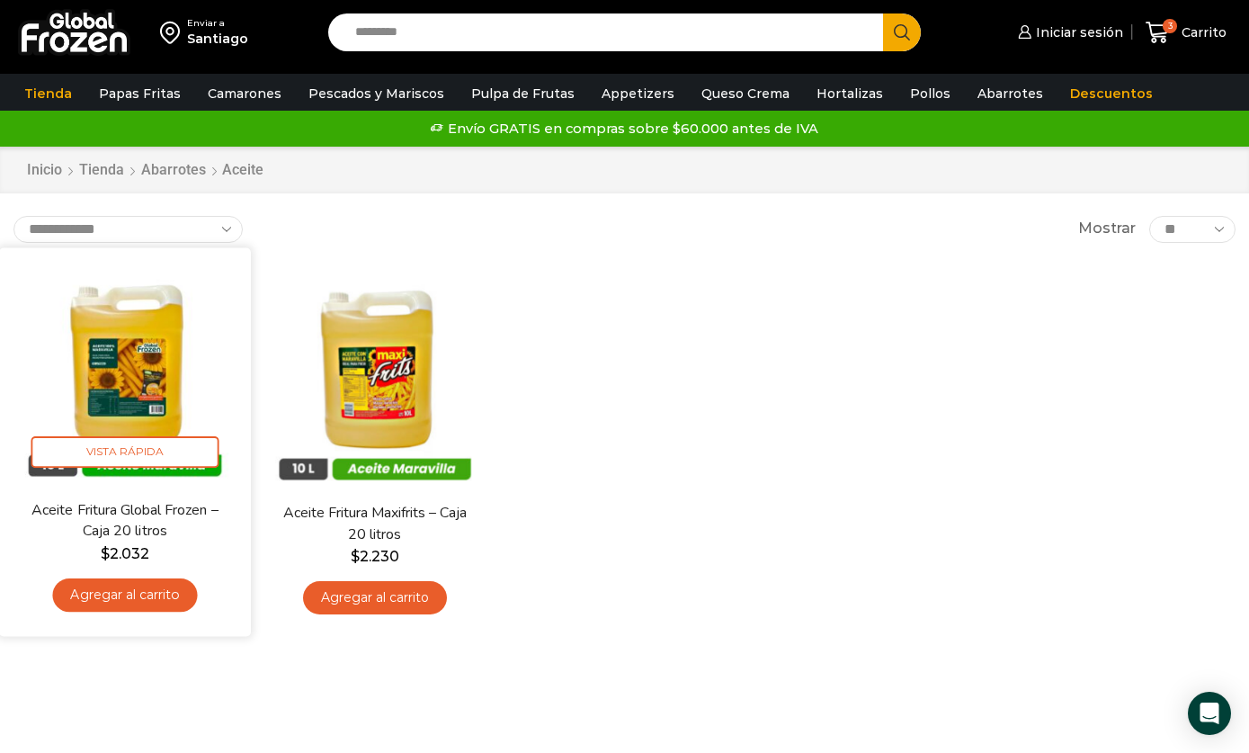
click at [169, 598] on link "Agregar al carrito" at bounding box center [124, 593] width 145 height 33
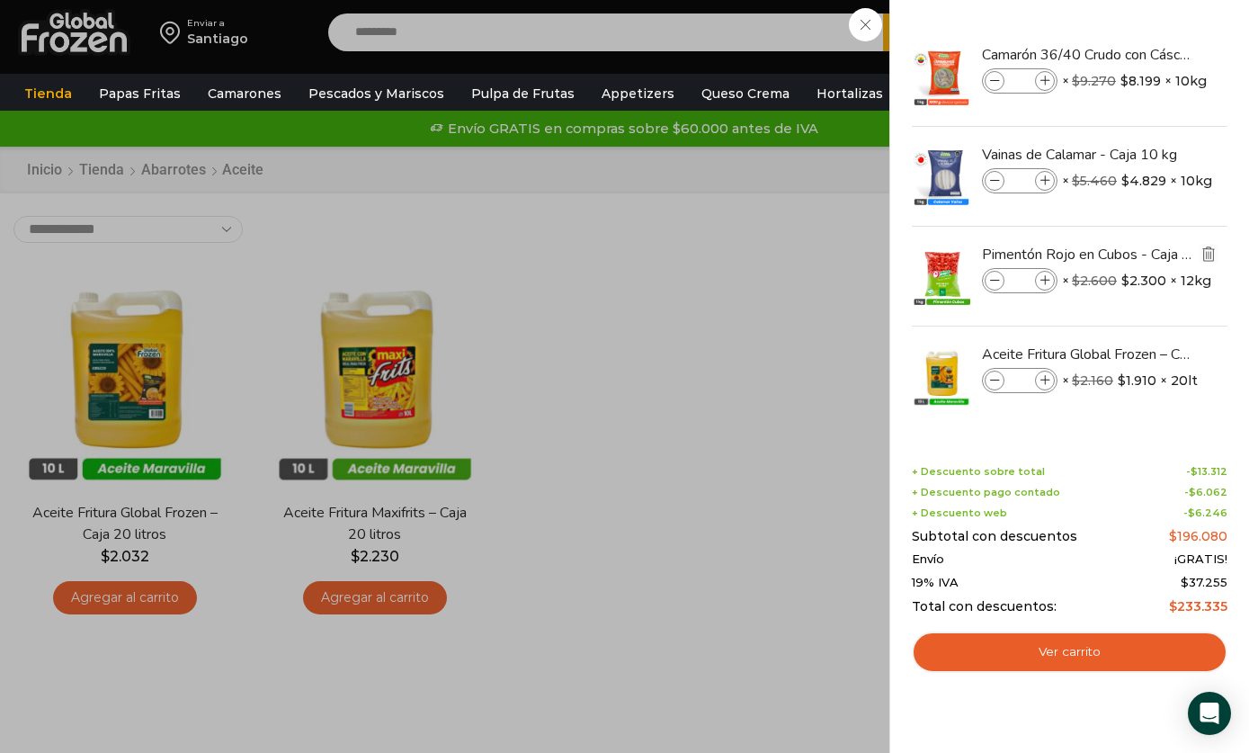
click at [1215, 248] on img "Eliminar Pimentón Rojo en Cubos - Caja 12 kg del carrito" at bounding box center [1209, 254] width 16 height 16
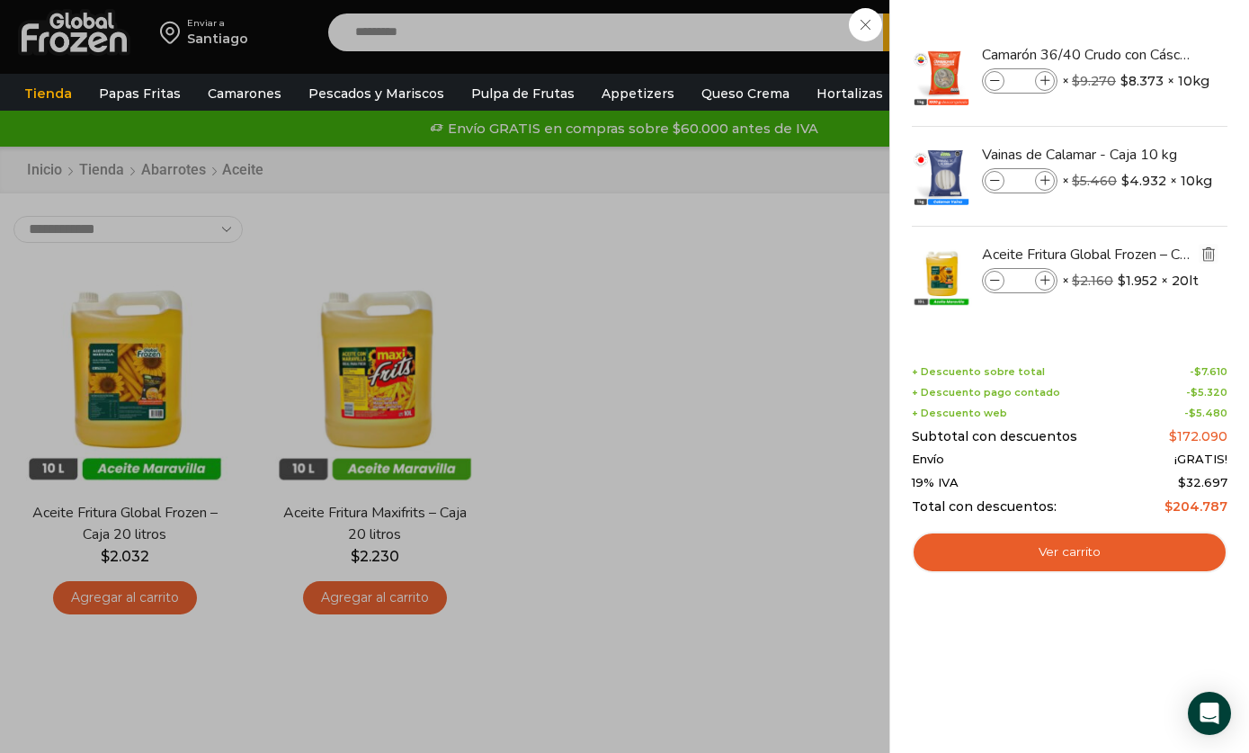
click at [1207, 250] on img "Eliminar Aceite Fritura Global Frozen – Caja 20 litros del carrito" at bounding box center [1209, 254] width 16 height 16
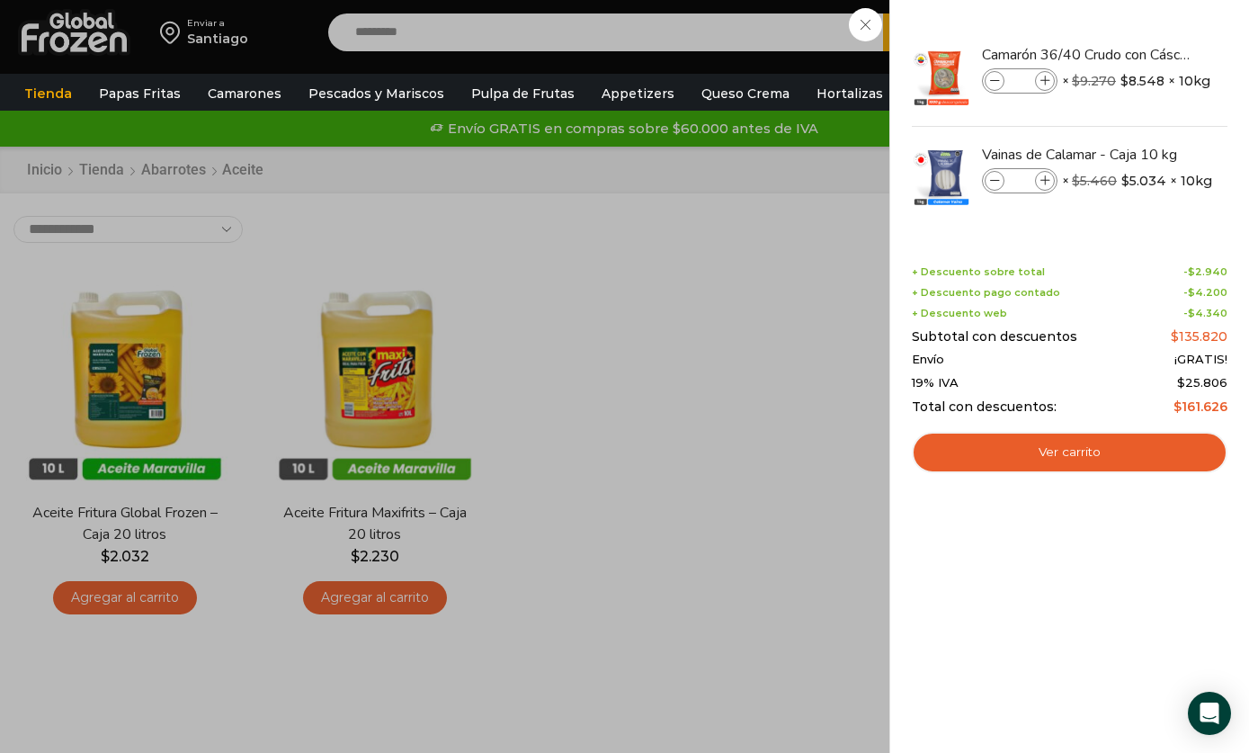
click at [1141, 54] on div "2 [GEOGRAPHIC_DATA] 2 2 Shopping Cart *" at bounding box center [1186, 33] width 90 height 42
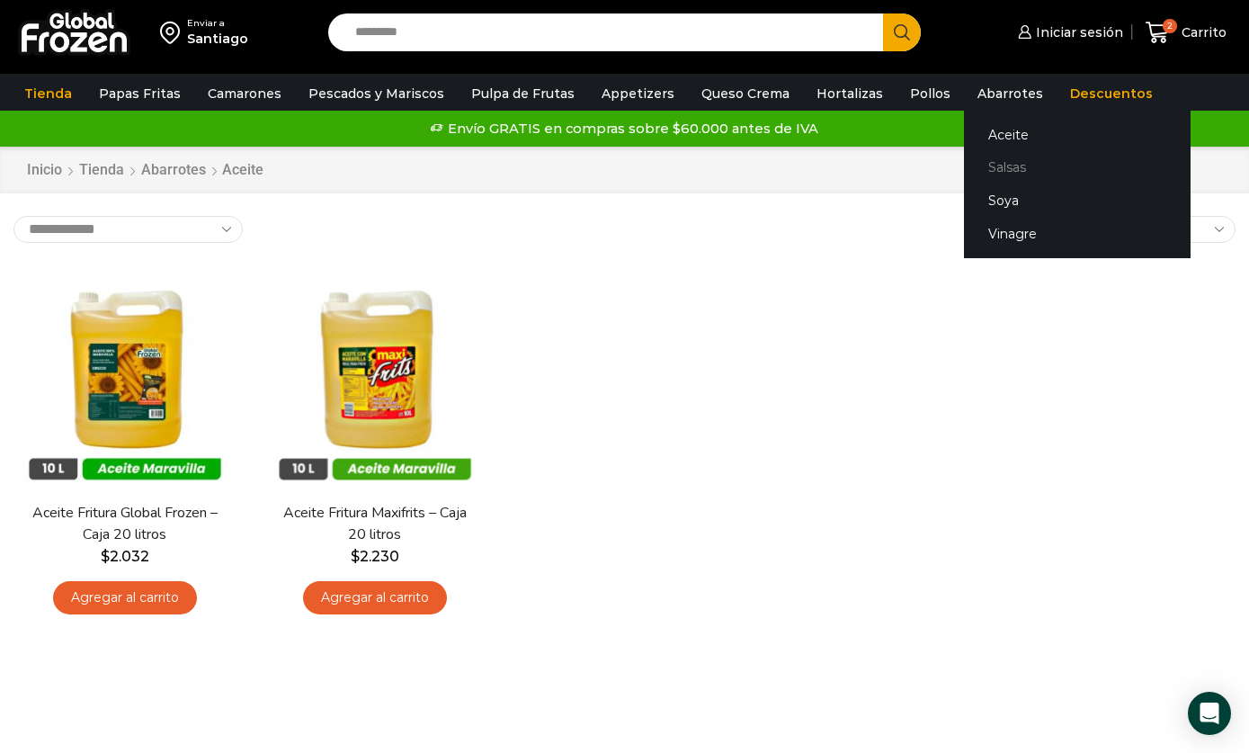
click at [1014, 167] on link "Salsas" at bounding box center [1077, 167] width 227 height 33
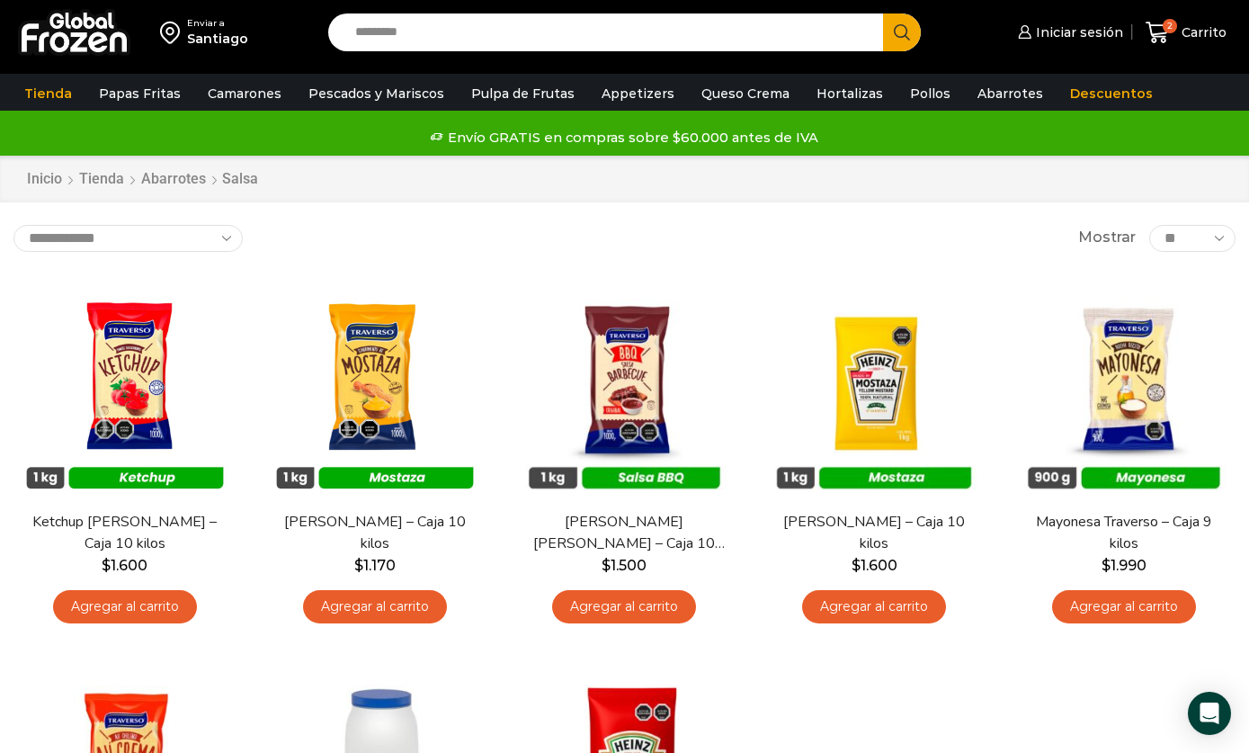
scroll to position [6, 0]
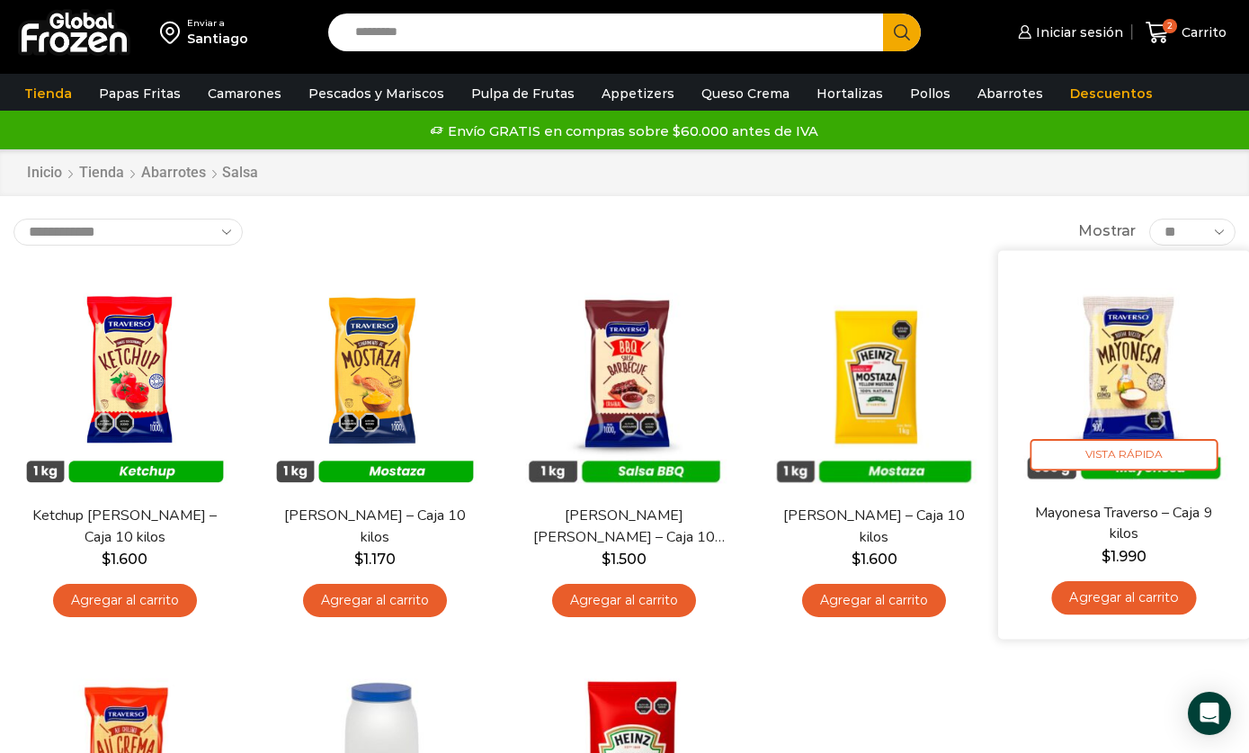
click at [1194, 329] on img at bounding box center [1124, 376] width 225 height 225
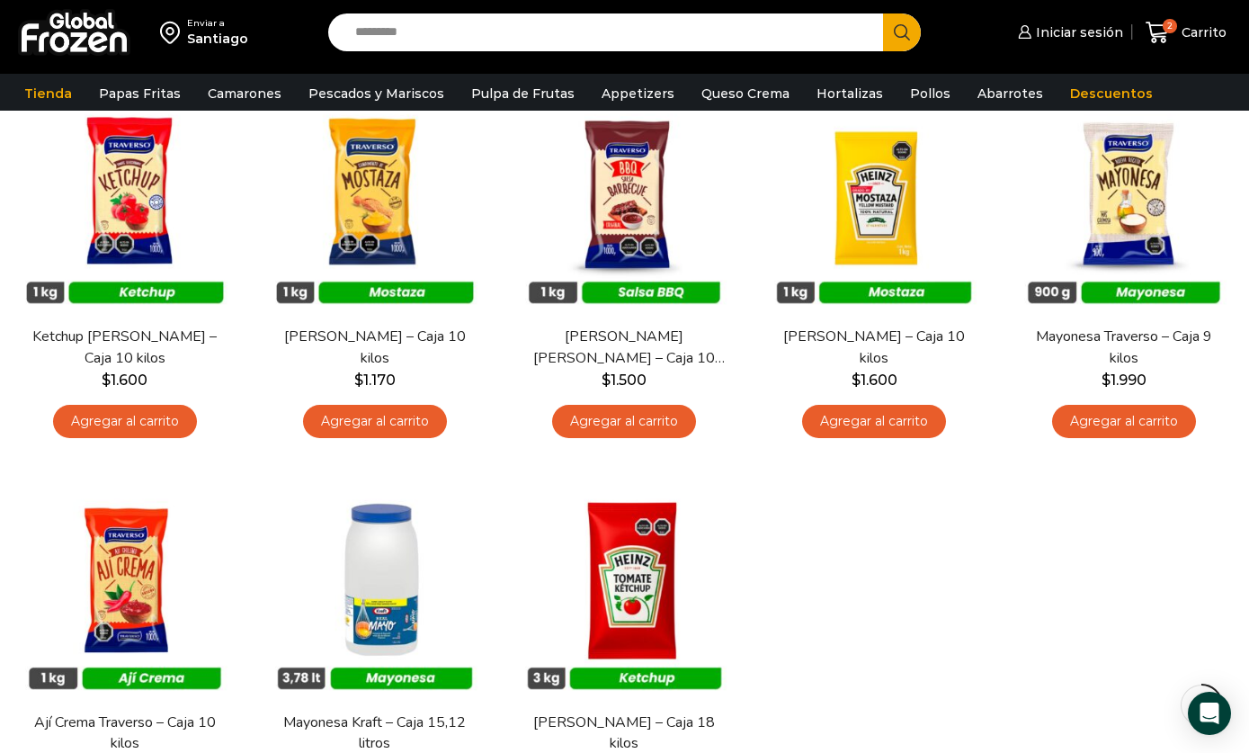
scroll to position [183, 0]
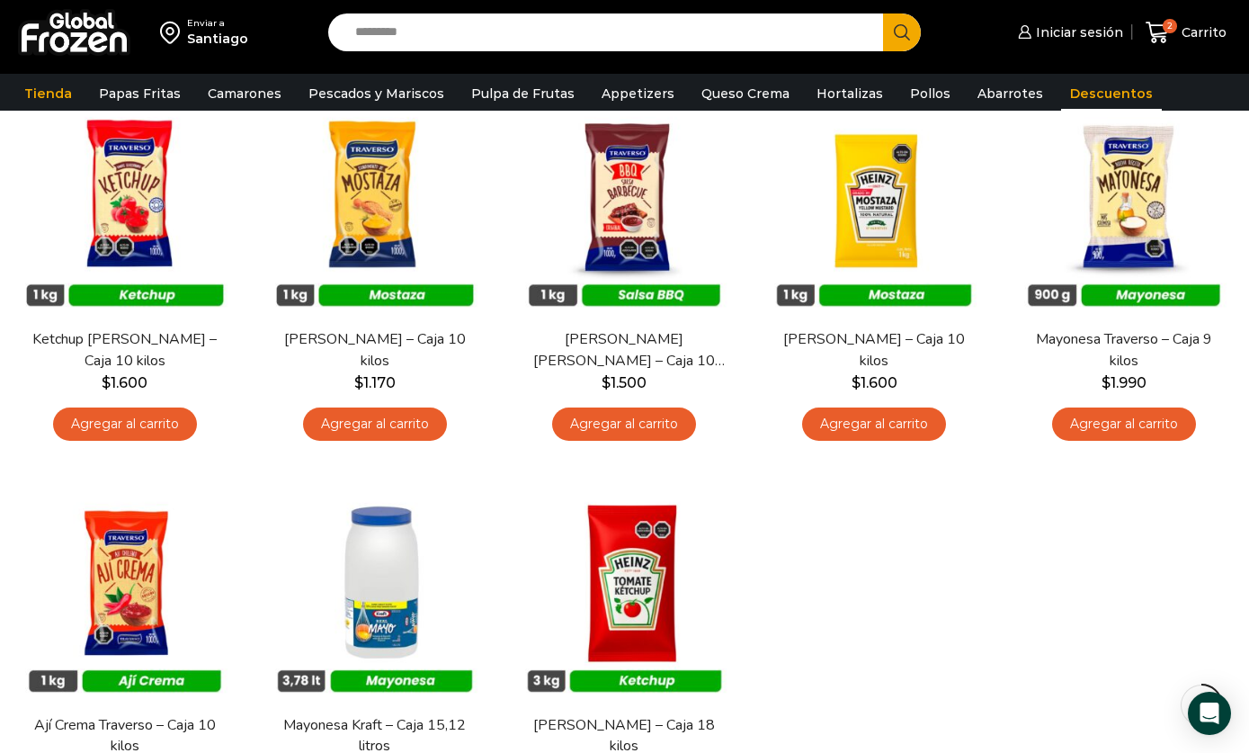
click at [1072, 106] on link "Descuentos" at bounding box center [1111, 93] width 101 height 34
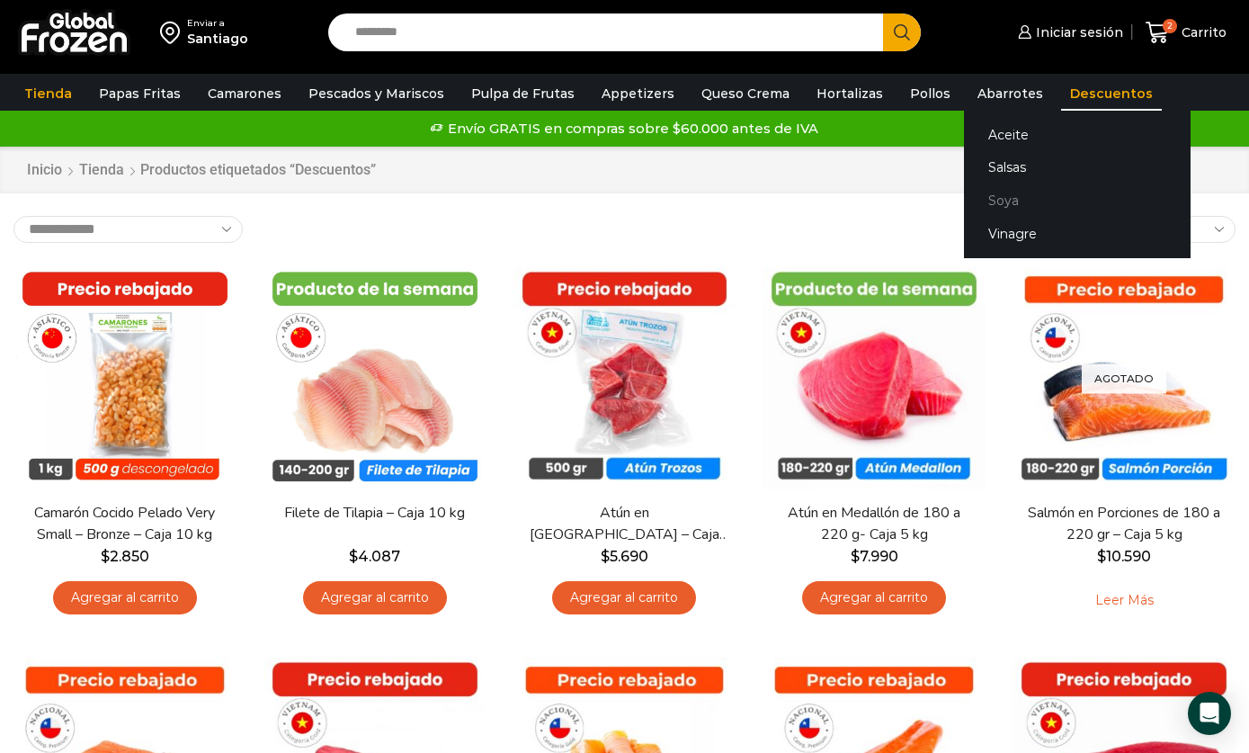
click at [1000, 207] on link "Soya" at bounding box center [1077, 200] width 227 height 33
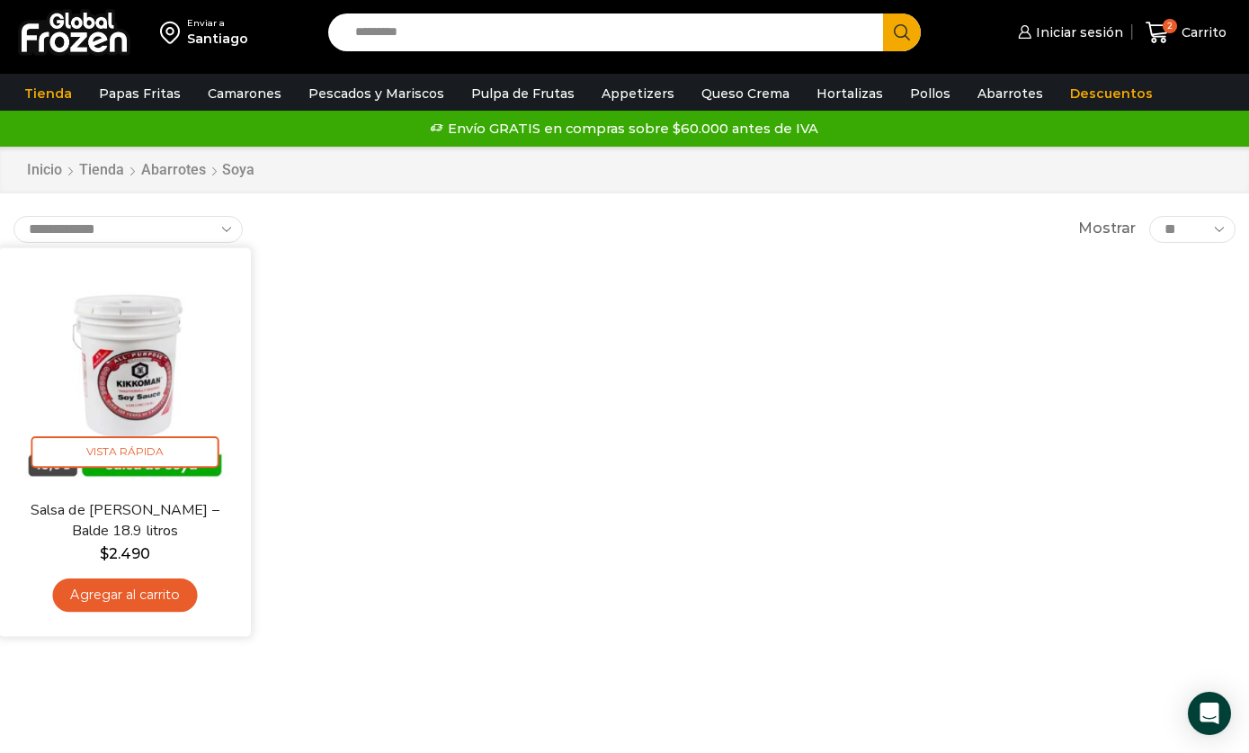
click at [162, 364] on img at bounding box center [125, 373] width 225 height 225
click at [158, 407] on img at bounding box center [125, 373] width 225 height 225
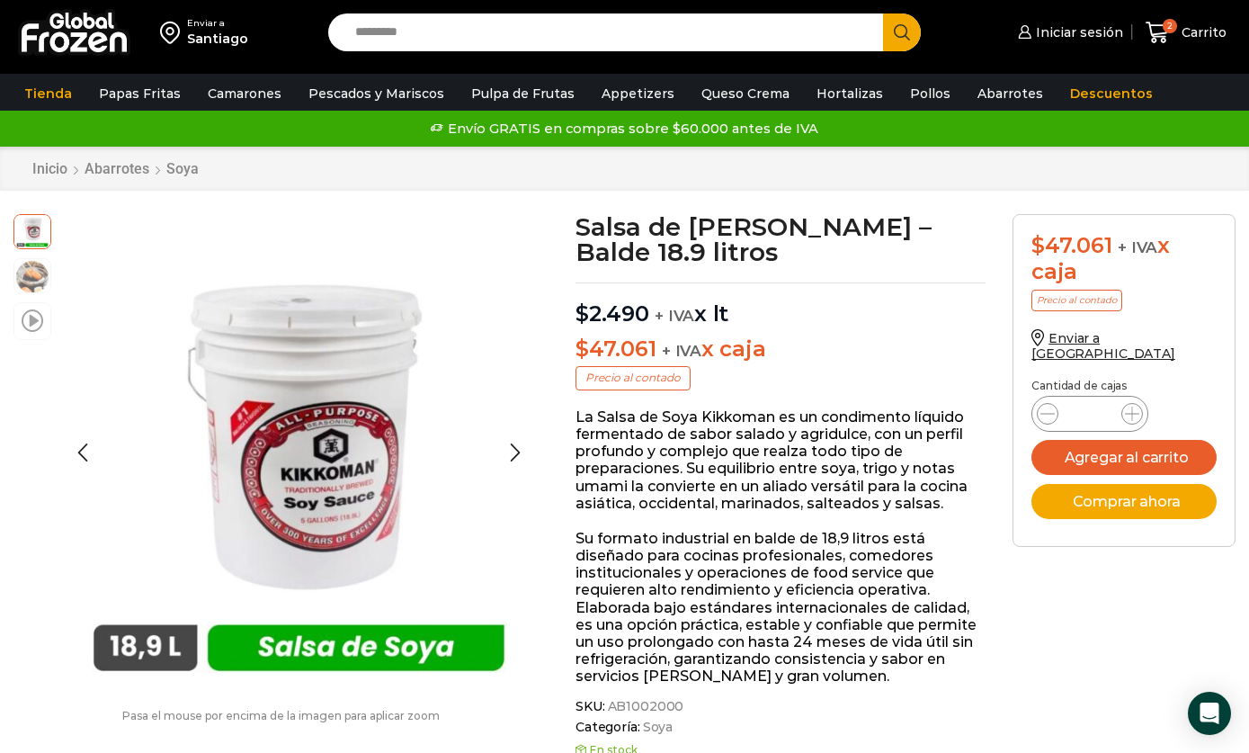
scroll to position [3, 0]
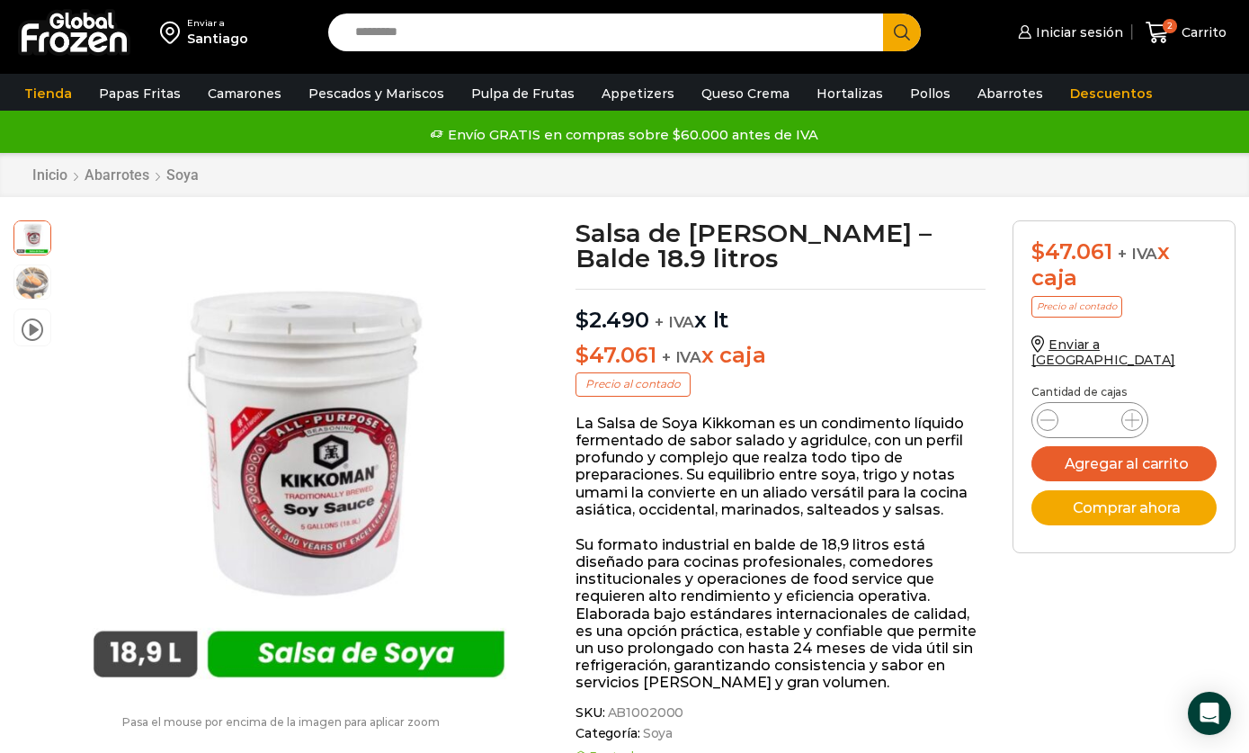
click at [1012, 381] on div "$ 47.061 + IVA x caja Precio al contado Enviar a Chile Cantidad de cajas Salsa …" at bounding box center [1124, 393] width 250 height 346
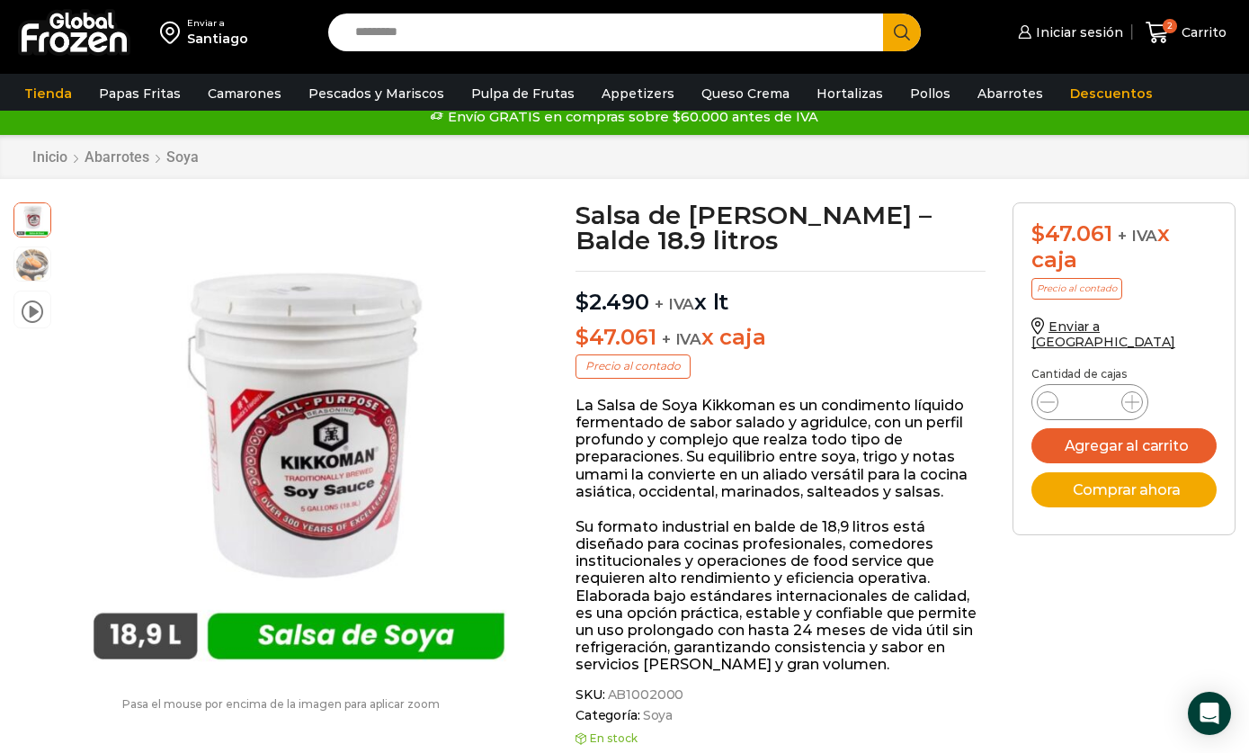
scroll to position [24, 0]
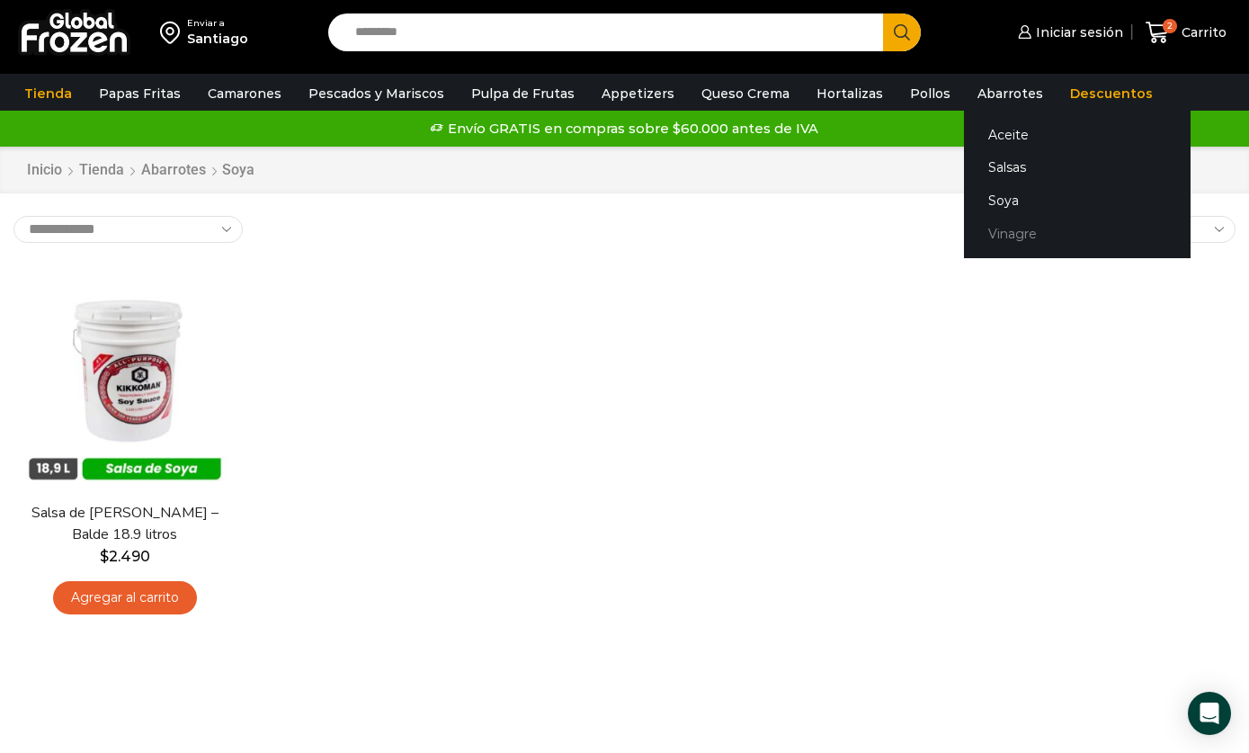
click at [1029, 240] on link "Vinagre" at bounding box center [1077, 234] width 227 height 33
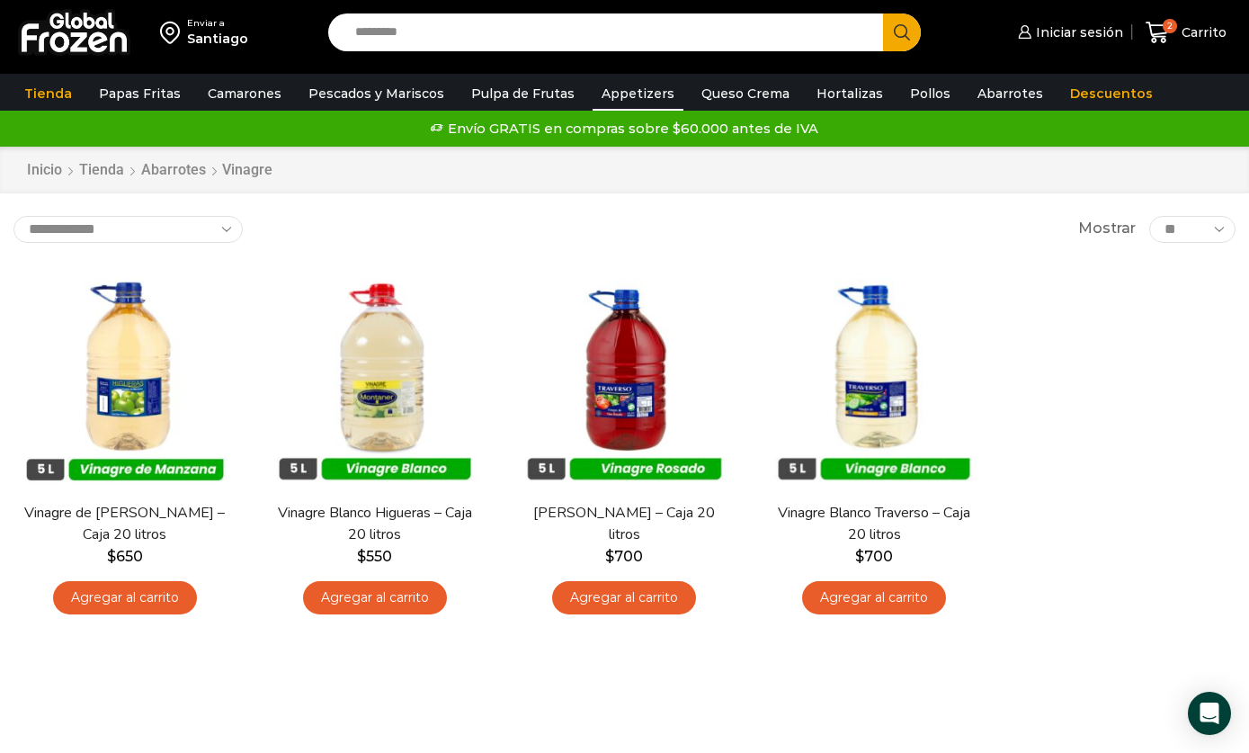
click at [632, 106] on link "Appetizers" at bounding box center [638, 93] width 91 height 34
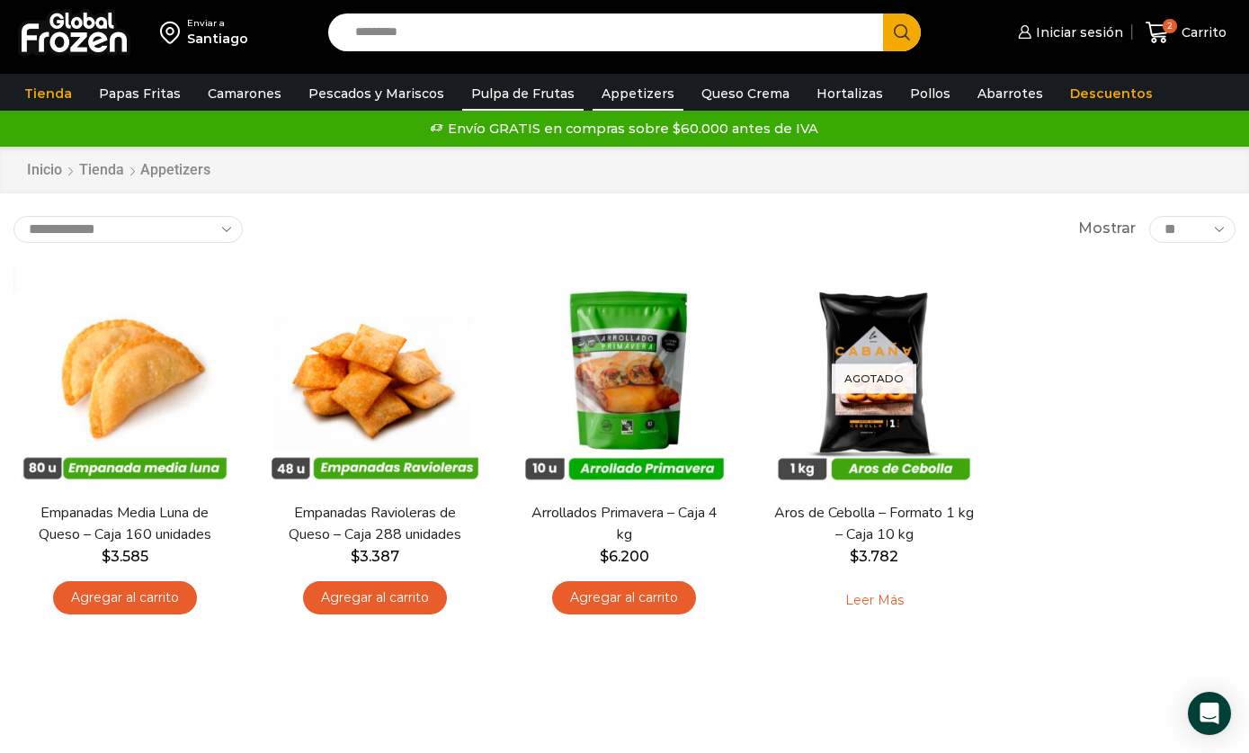
click at [543, 92] on link "Pulpa de Frutas" at bounding box center [522, 93] width 121 height 34
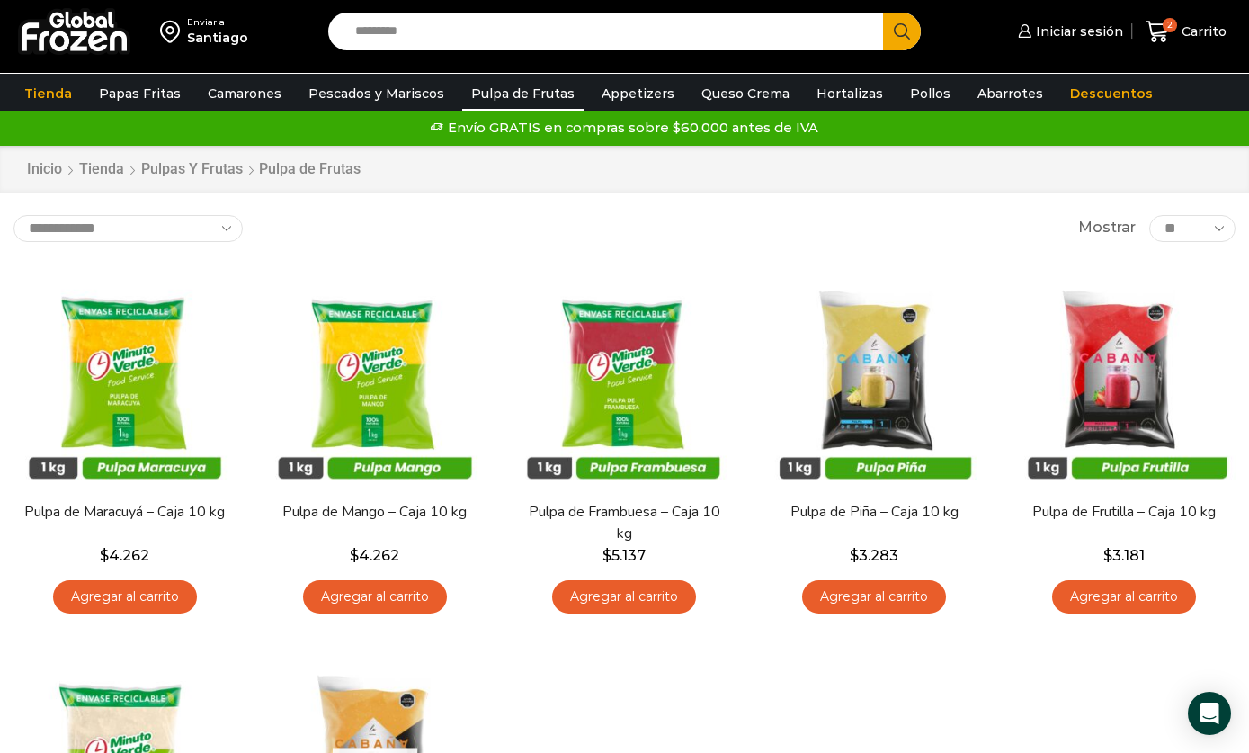
scroll to position [11, 0]
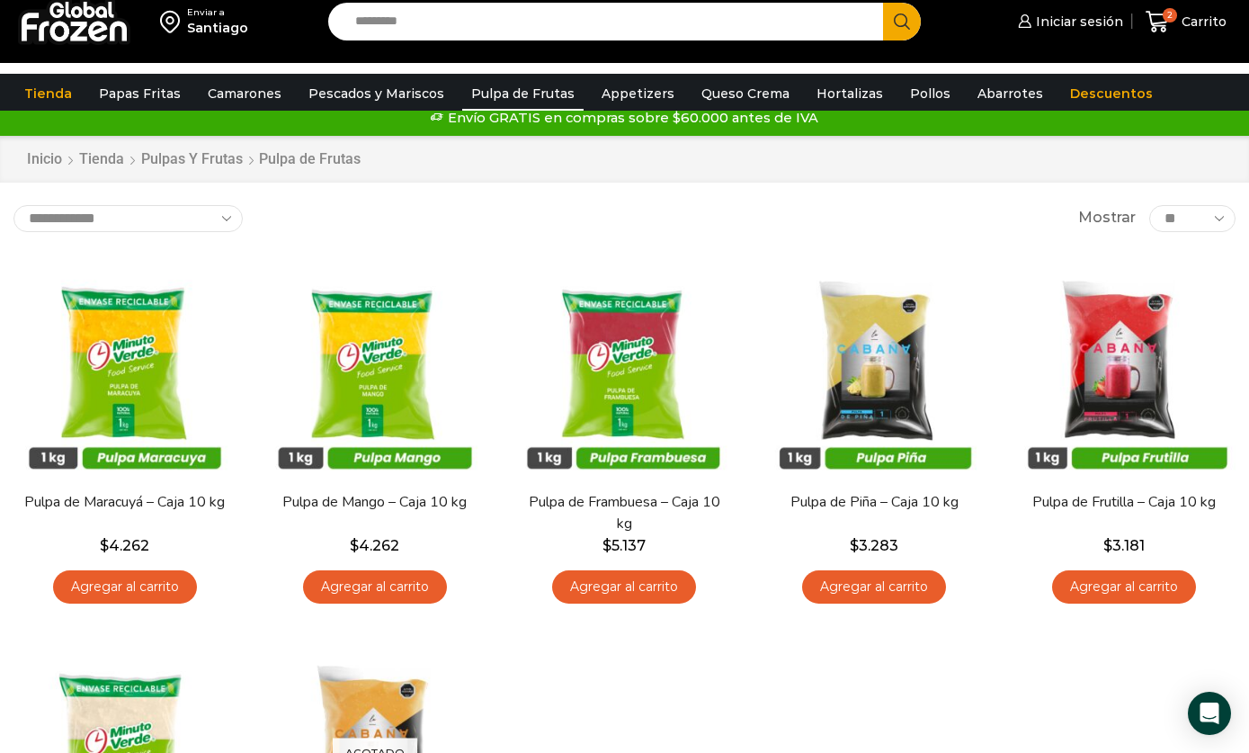
click at [1166, 232] on select "** ** ** *****" at bounding box center [1192, 218] width 86 height 27
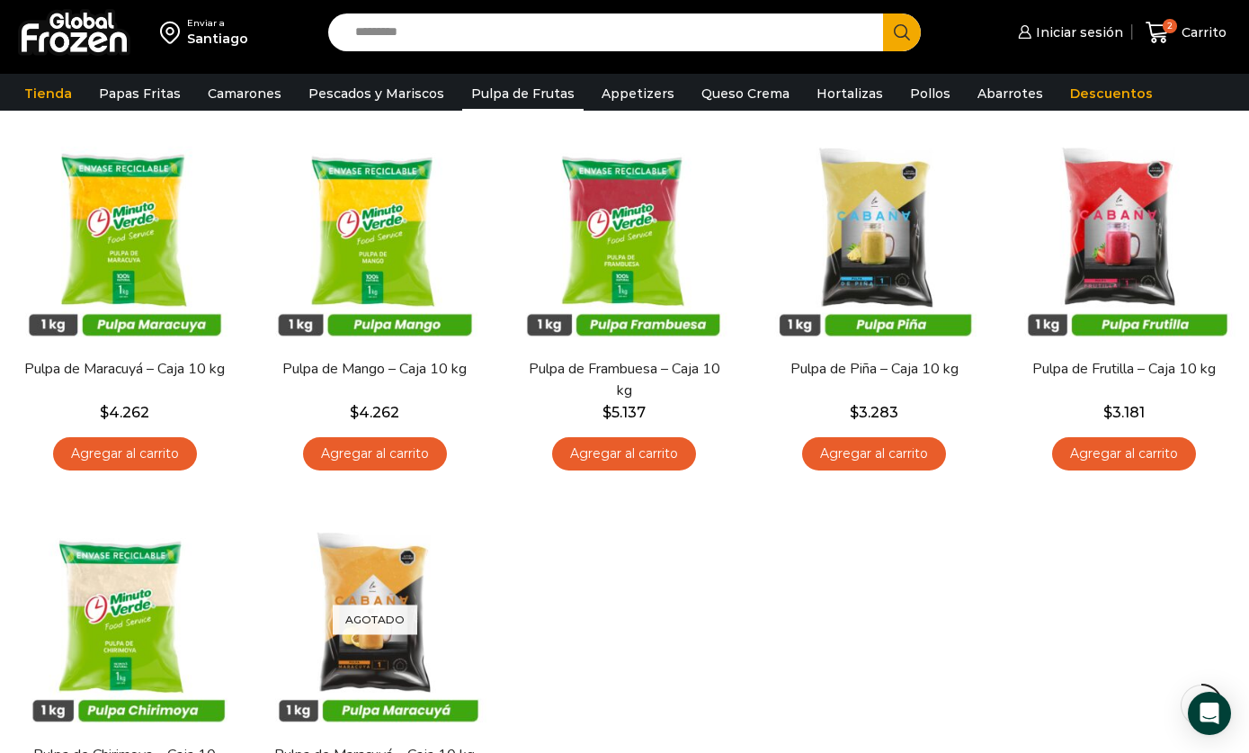
scroll to position [0, 0]
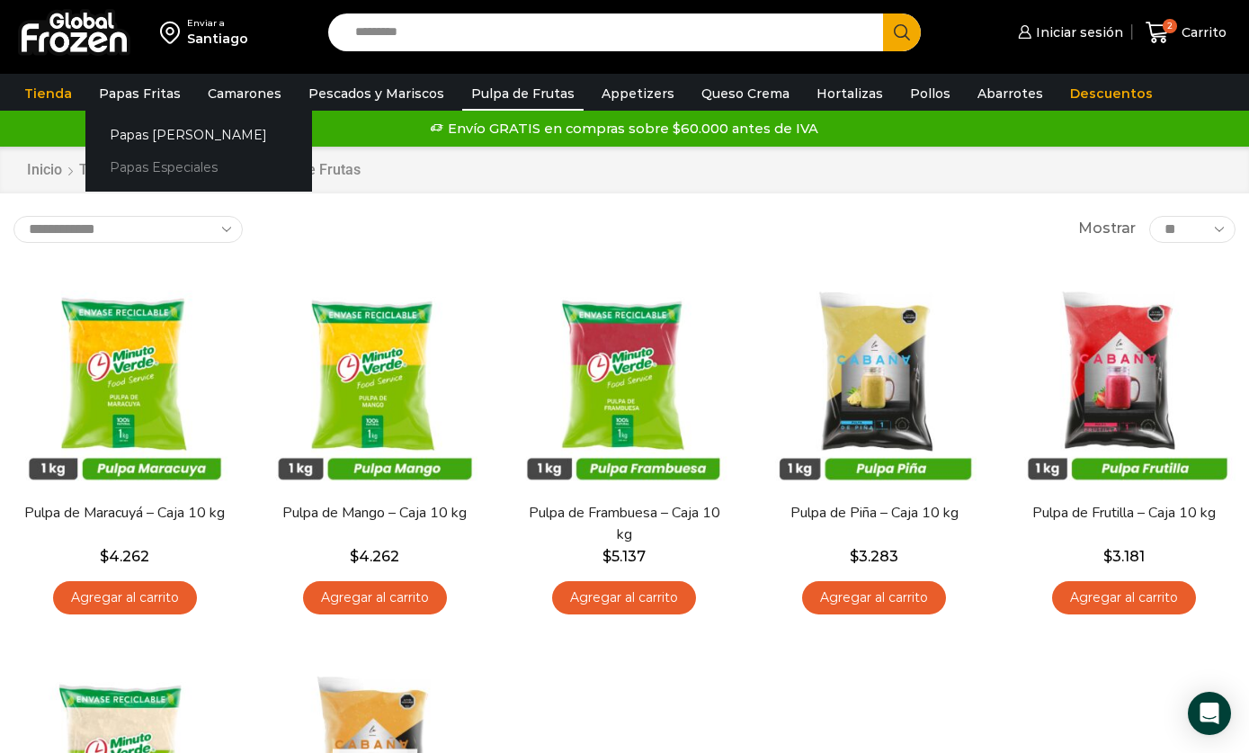
click at [216, 160] on link "Papas Especiales" at bounding box center [198, 167] width 227 height 33
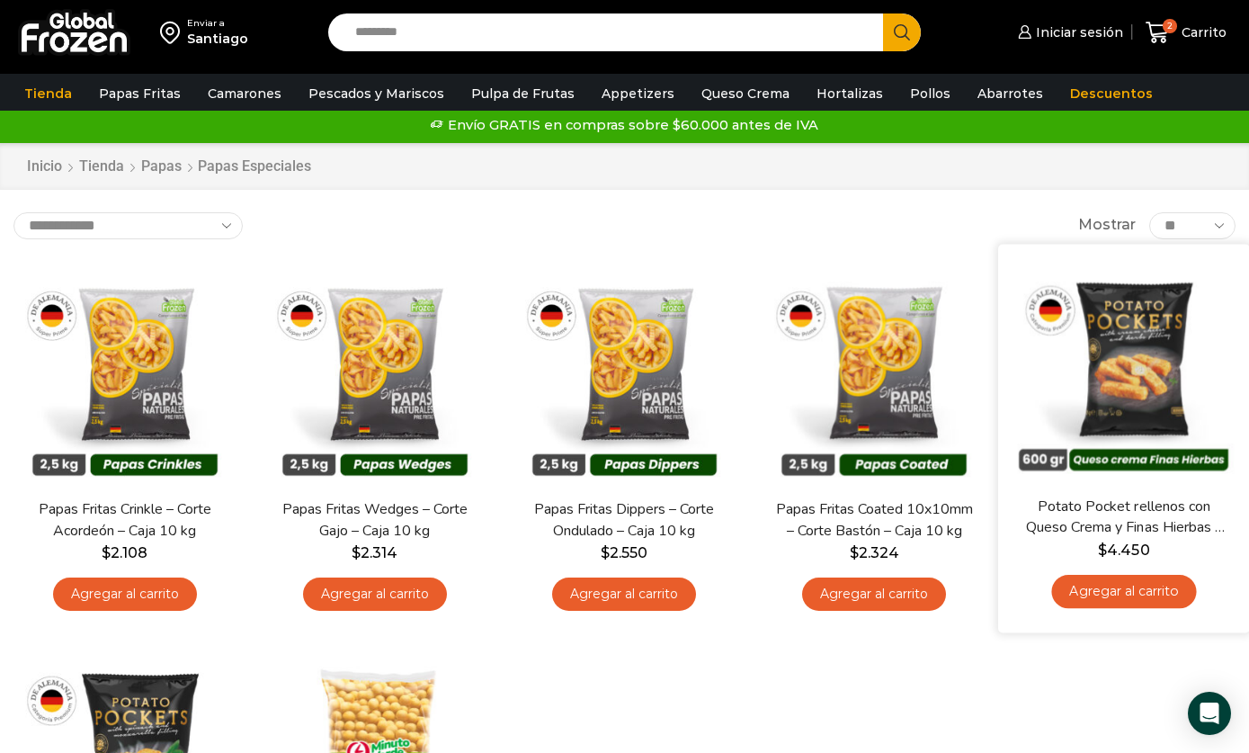
click at [1180, 248] on div "En stock [GEOGRAPHIC_DATA] Potato Pocket rellenos con Queso Crema y Finas Hierb…" at bounding box center [1124, 438] width 252 height 389
